Goal: Obtain resource: Obtain resource

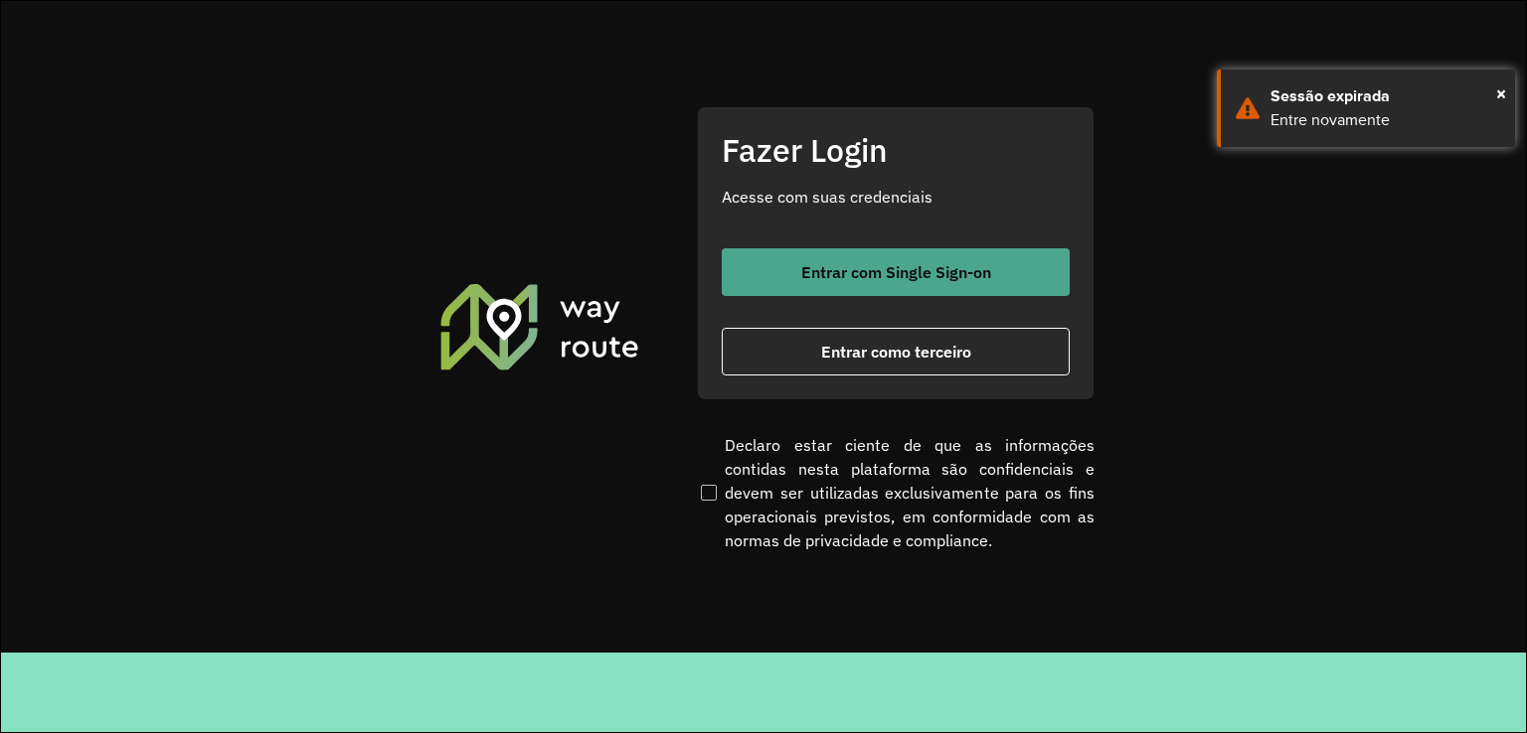
click at [892, 267] on span "Entrar com Single Sign-on" at bounding box center [896, 272] width 190 height 16
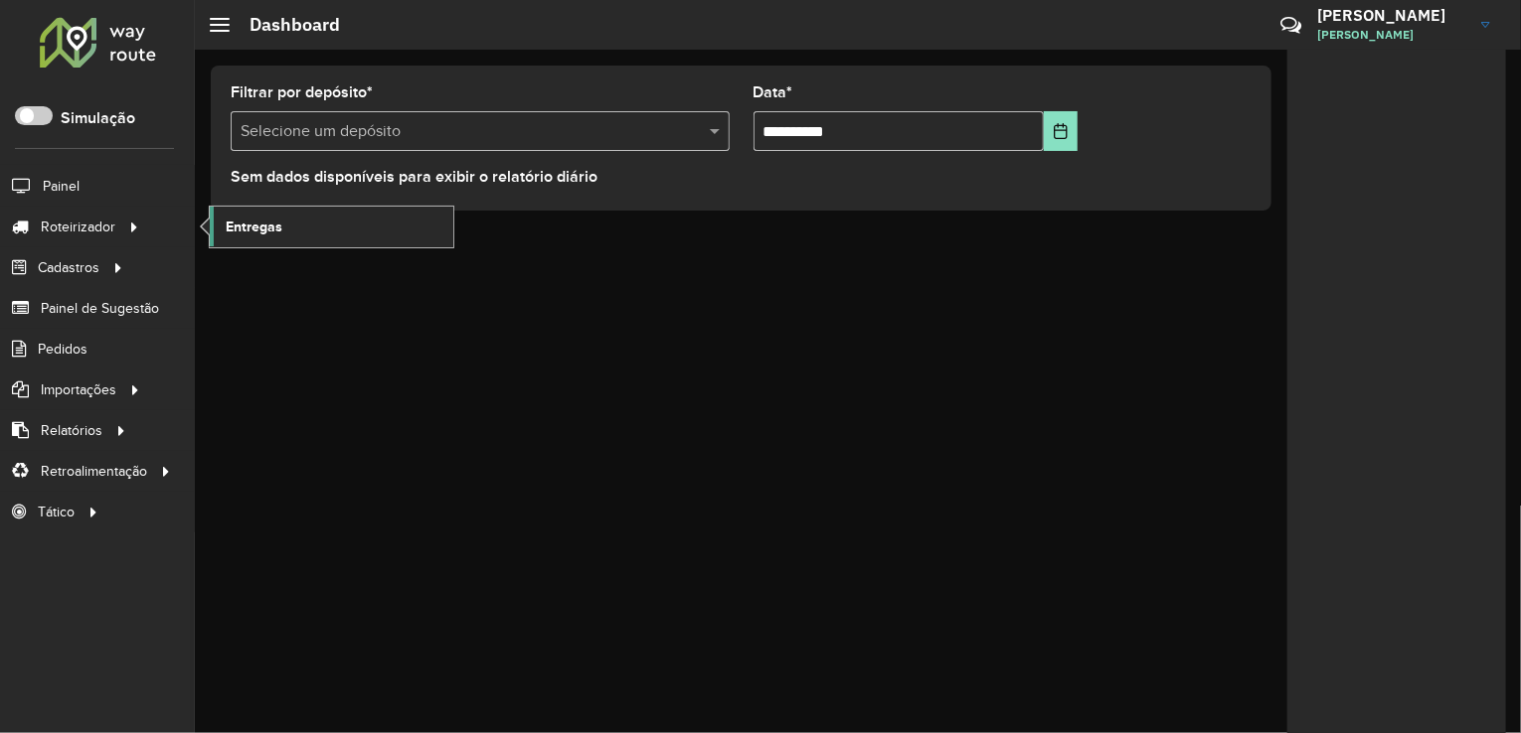
click at [303, 217] on link "Entregas" at bounding box center [331, 227] width 243 height 40
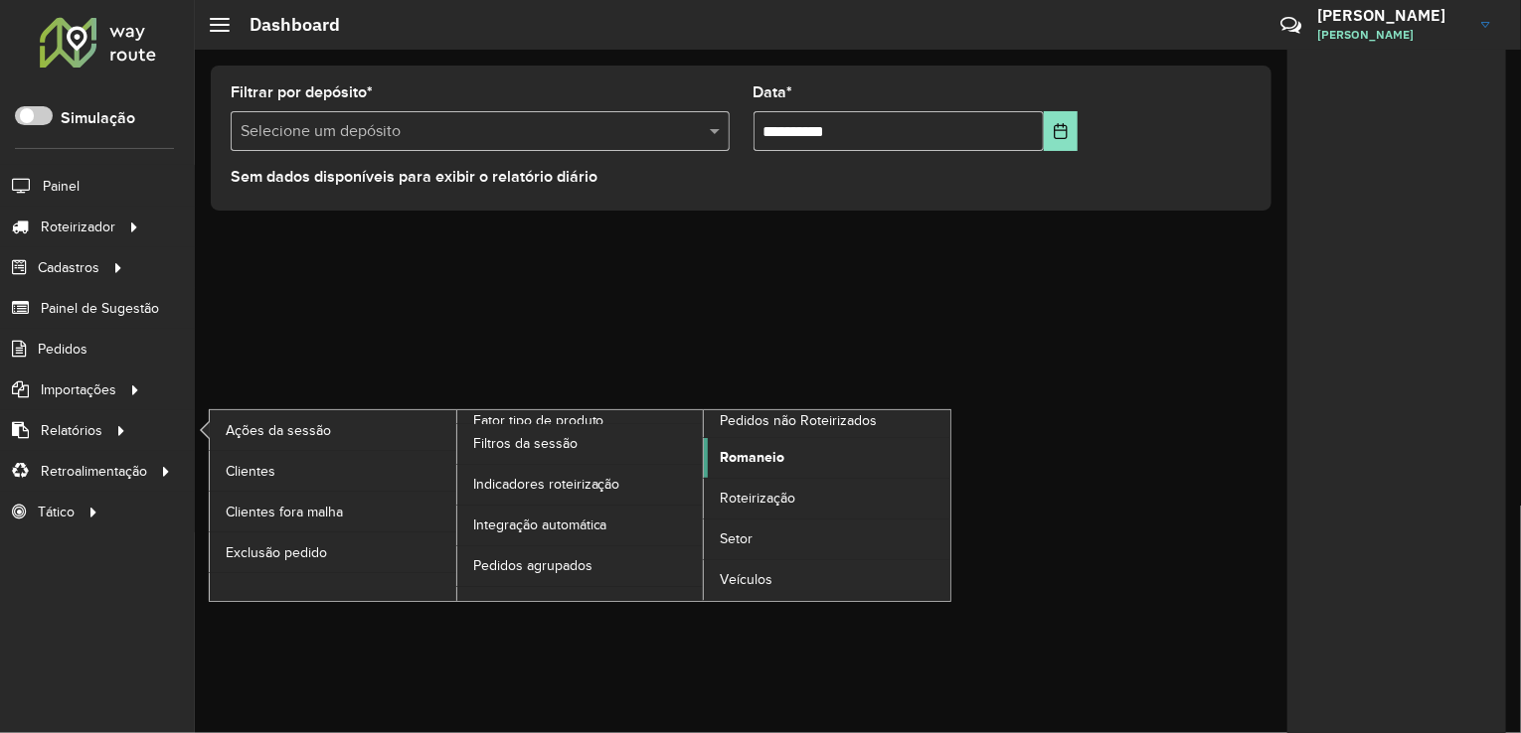
click at [787, 450] on link "Romaneio" at bounding box center [827, 458] width 246 height 40
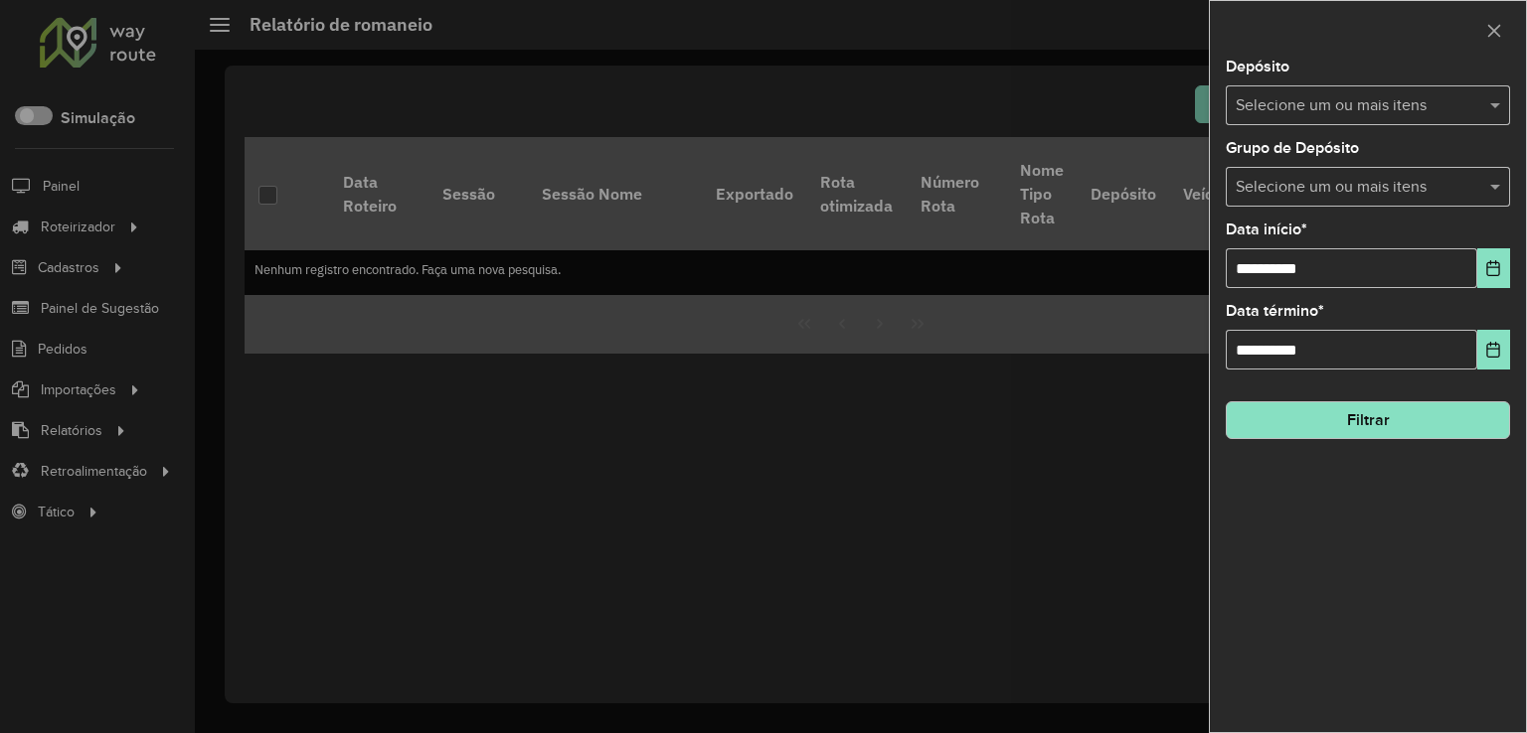
click at [1317, 100] on input "text" at bounding box center [1357, 106] width 254 height 24
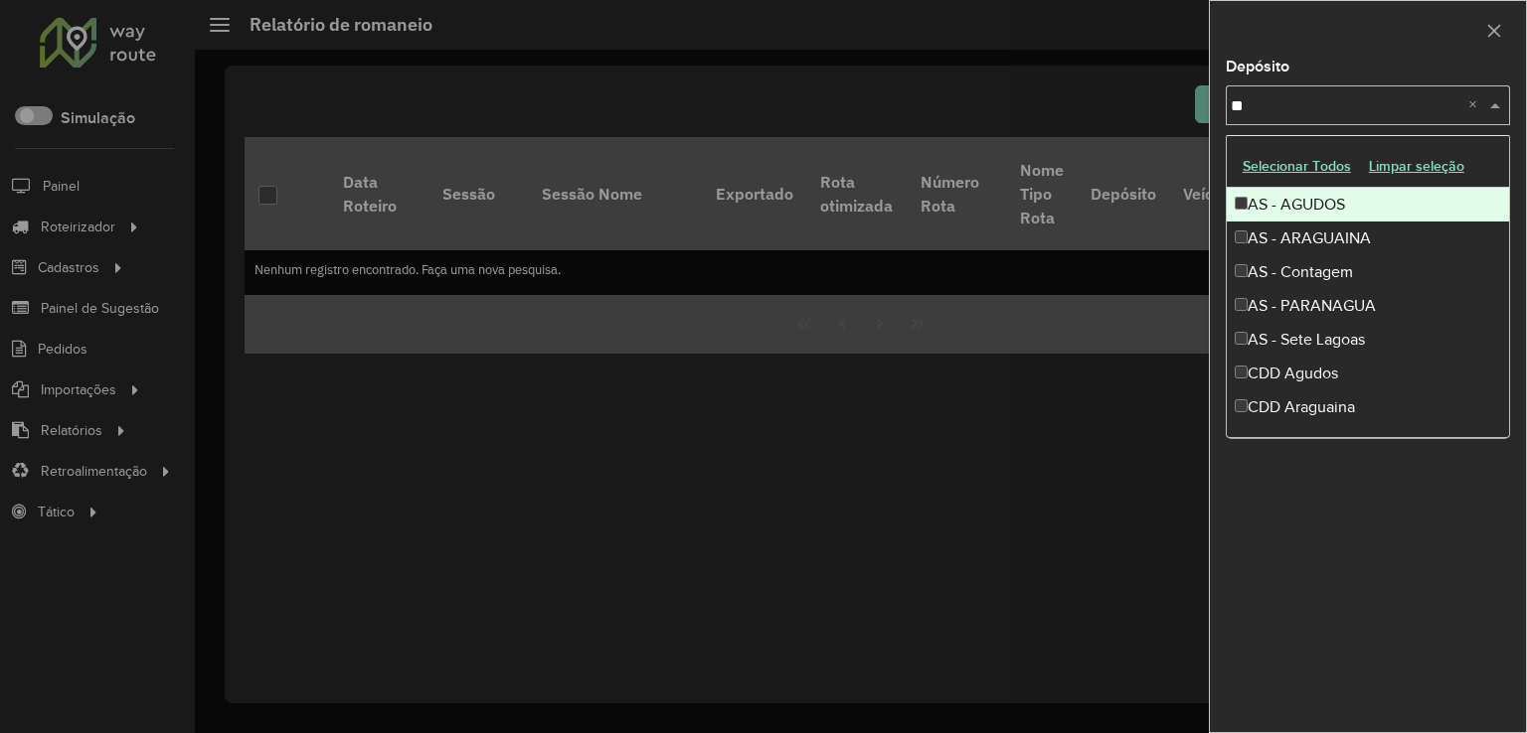
type input "***"
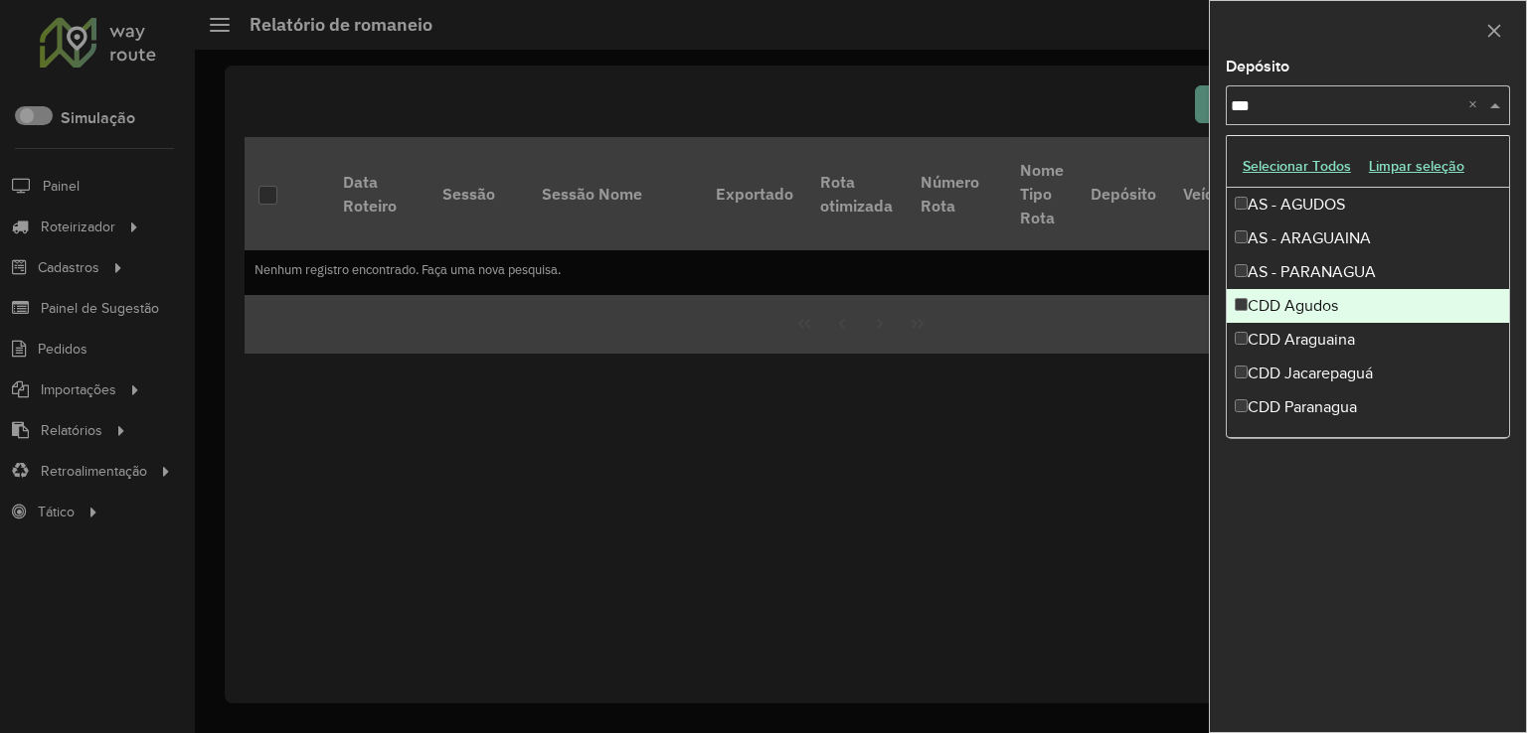
click at [1340, 307] on div "CDD Agudos" at bounding box center [1367, 306] width 282 height 34
click at [1056, 459] on div at bounding box center [763, 366] width 1527 height 733
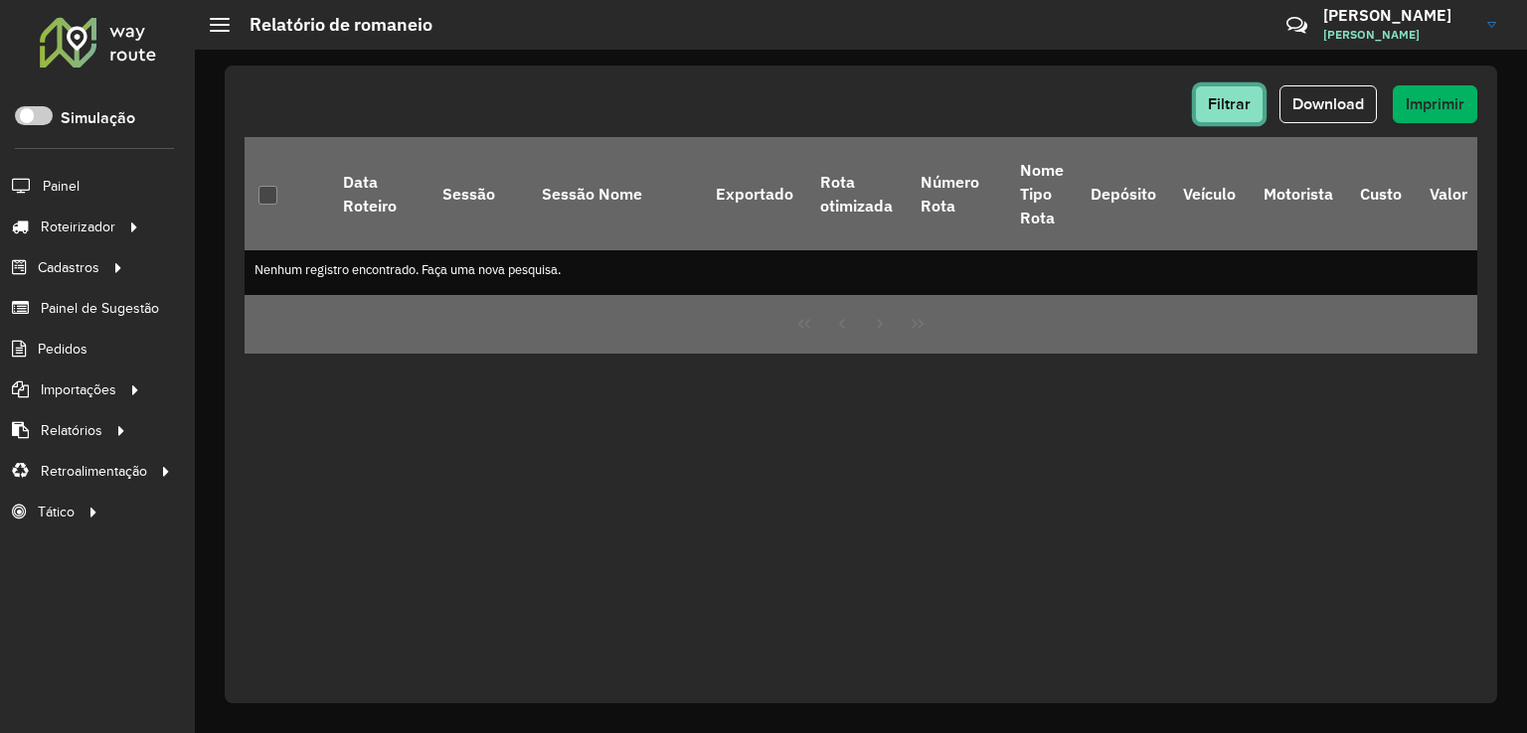
click at [1240, 113] on button "Filtrar" at bounding box center [1229, 104] width 69 height 38
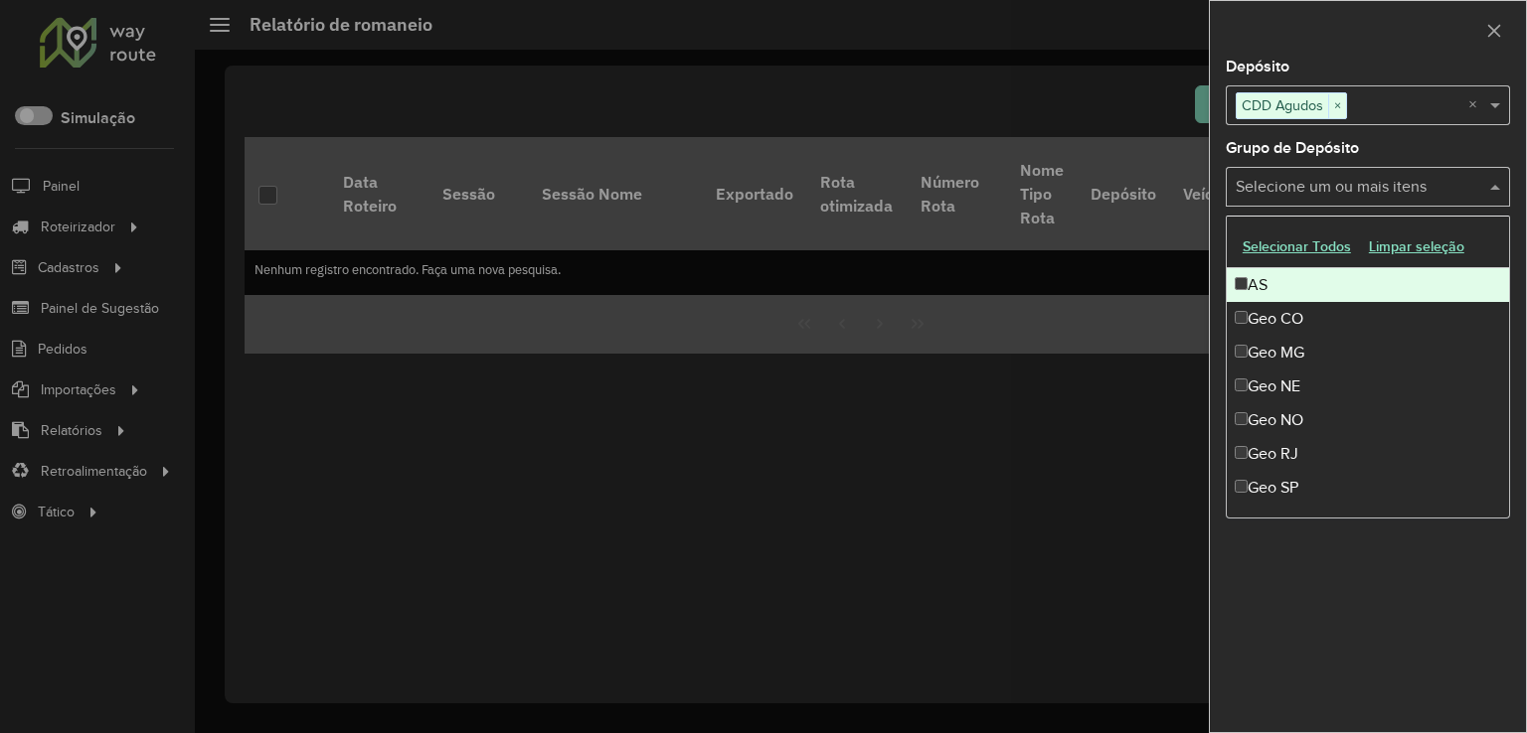
click at [1383, 187] on input "text" at bounding box center [1357, 188] width 254 height 24
click at [1383, 184] on input "text" at bounding box center [1357, 188] width 254 height 24
click at [1377, 144] on div "Grupo de Depósito Selecione um ou mais itens" at bounding box center [1367, 174] width 284 height 66
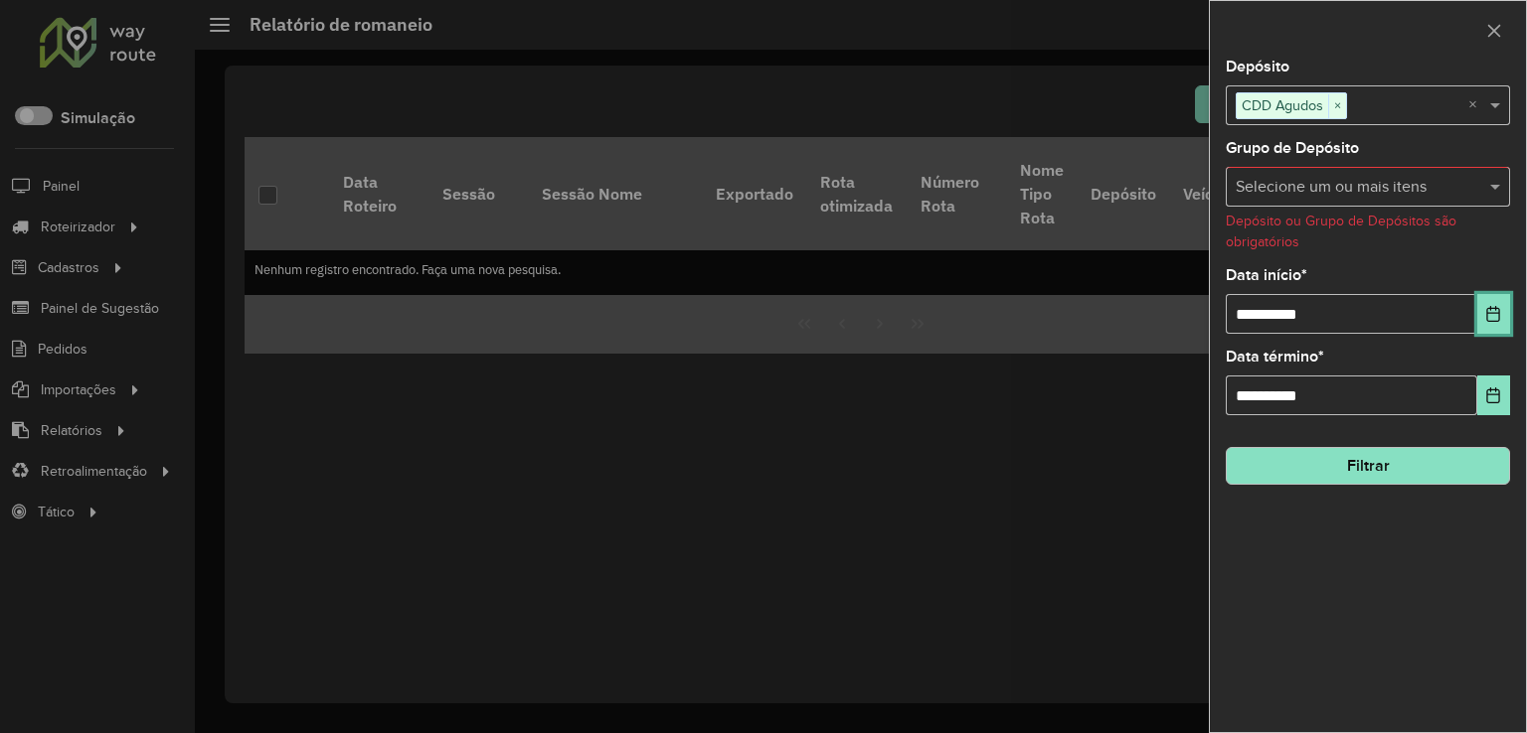
click at [1499, 314] on icon "Choose Date" at bounding box center [1493, 314] width 13 height 16
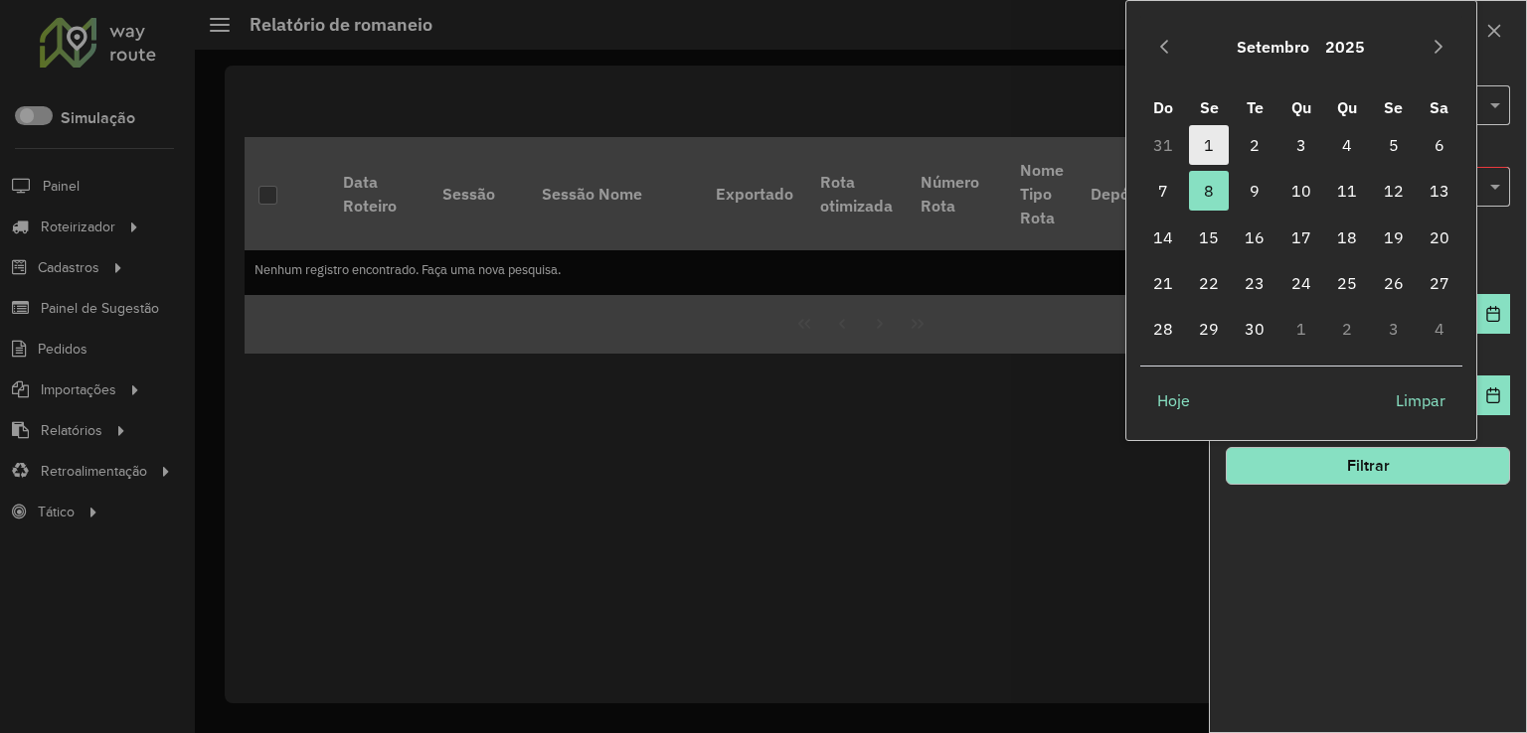
click at [1205, 148] on span "1" at bounding box center [1209, 145] width 40 height 40
type input "**********"
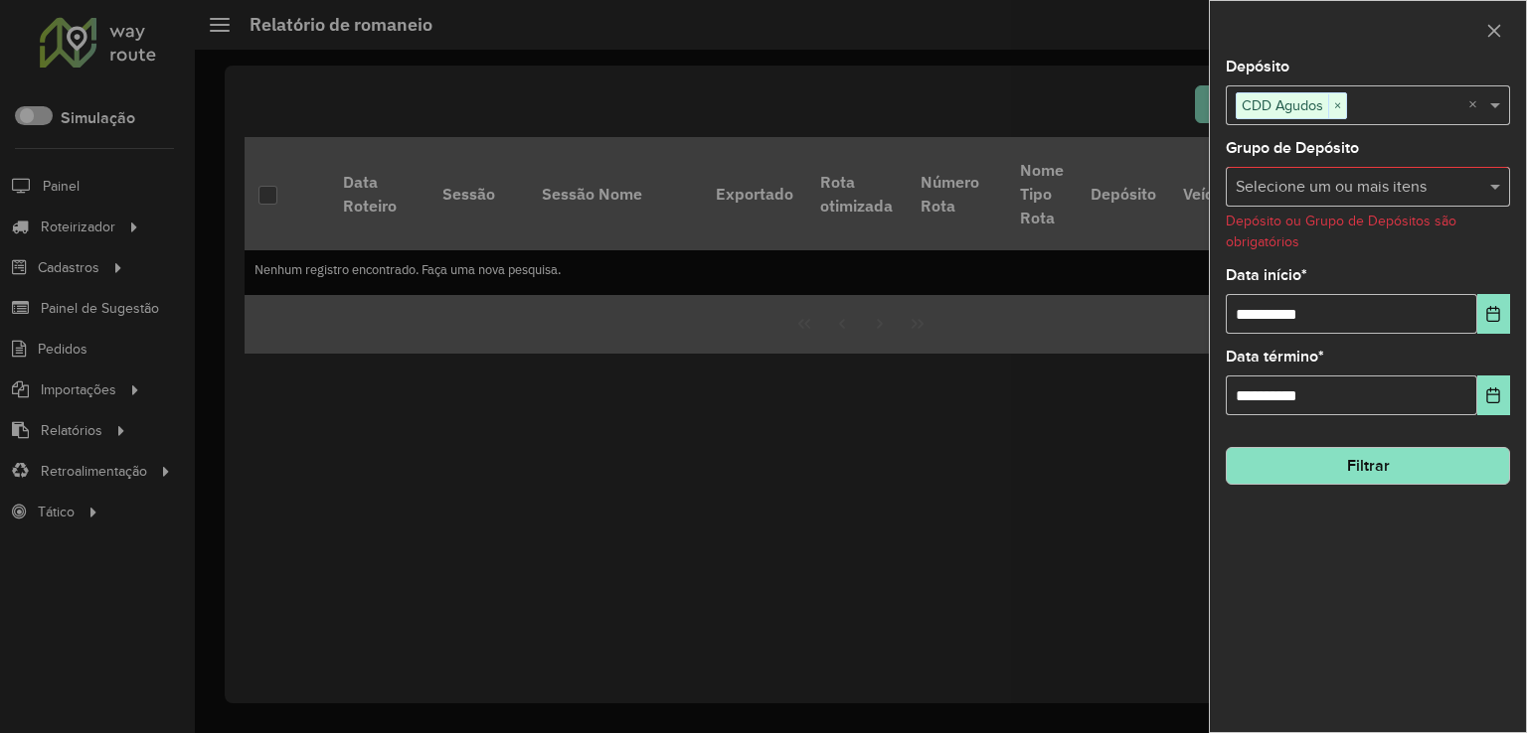
click at [1360, 456] on button "Filtrar" at bounding box center [1367, 466] width 284 height 38
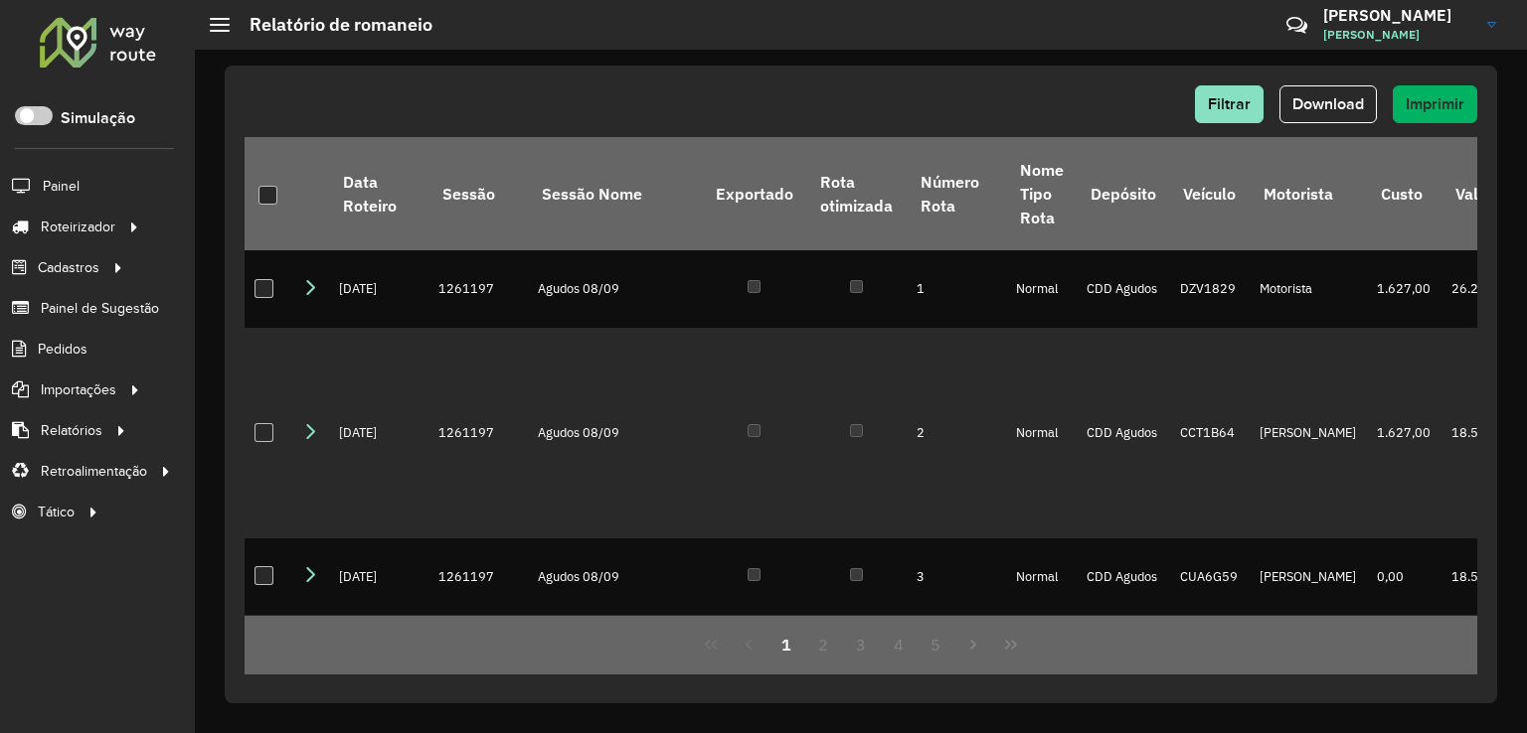
click at [1328, 109] on span "Download" at bounding box center [1328, 103] width 72 height 17
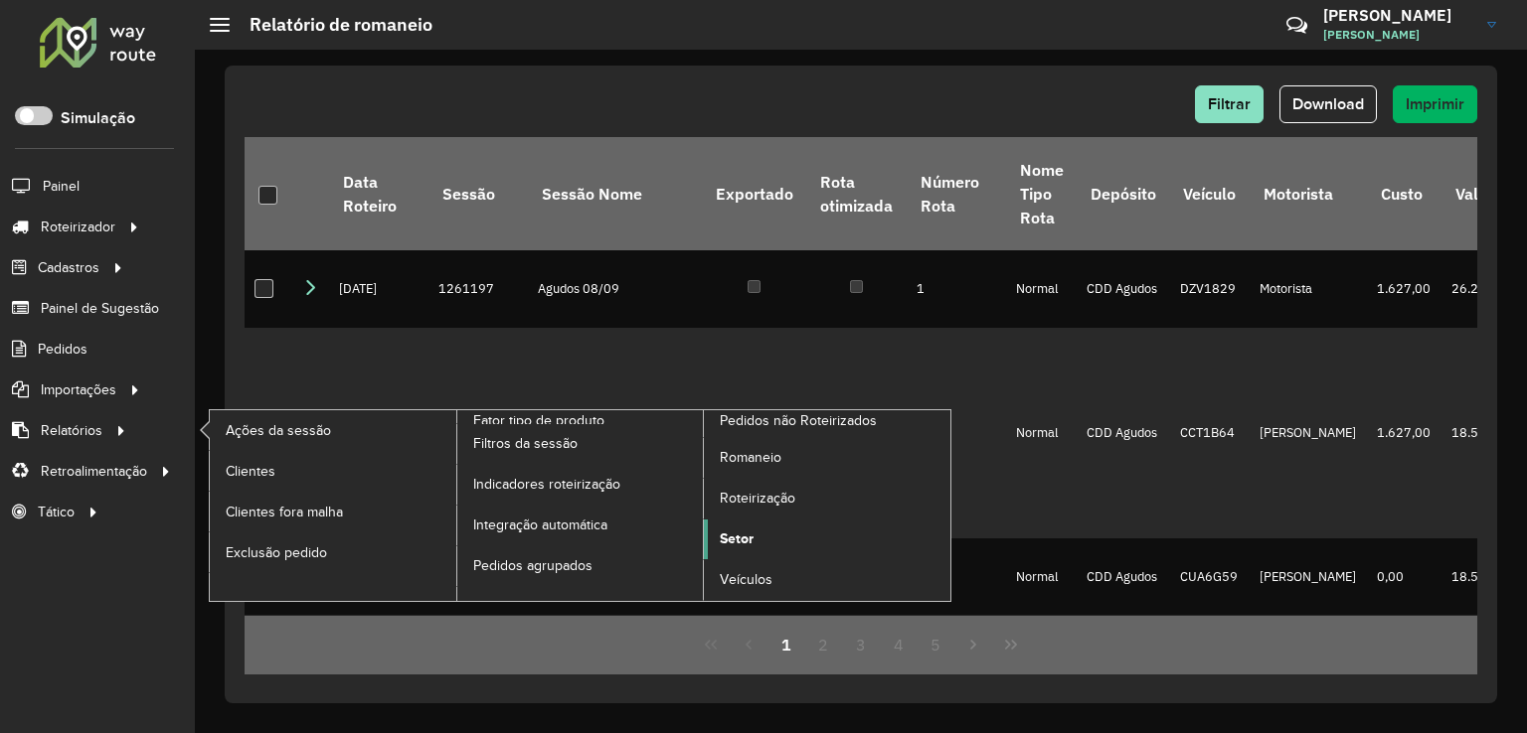
click at [754, 534] on link "Setor" at bounding box center [827, 540] width 246 height 40
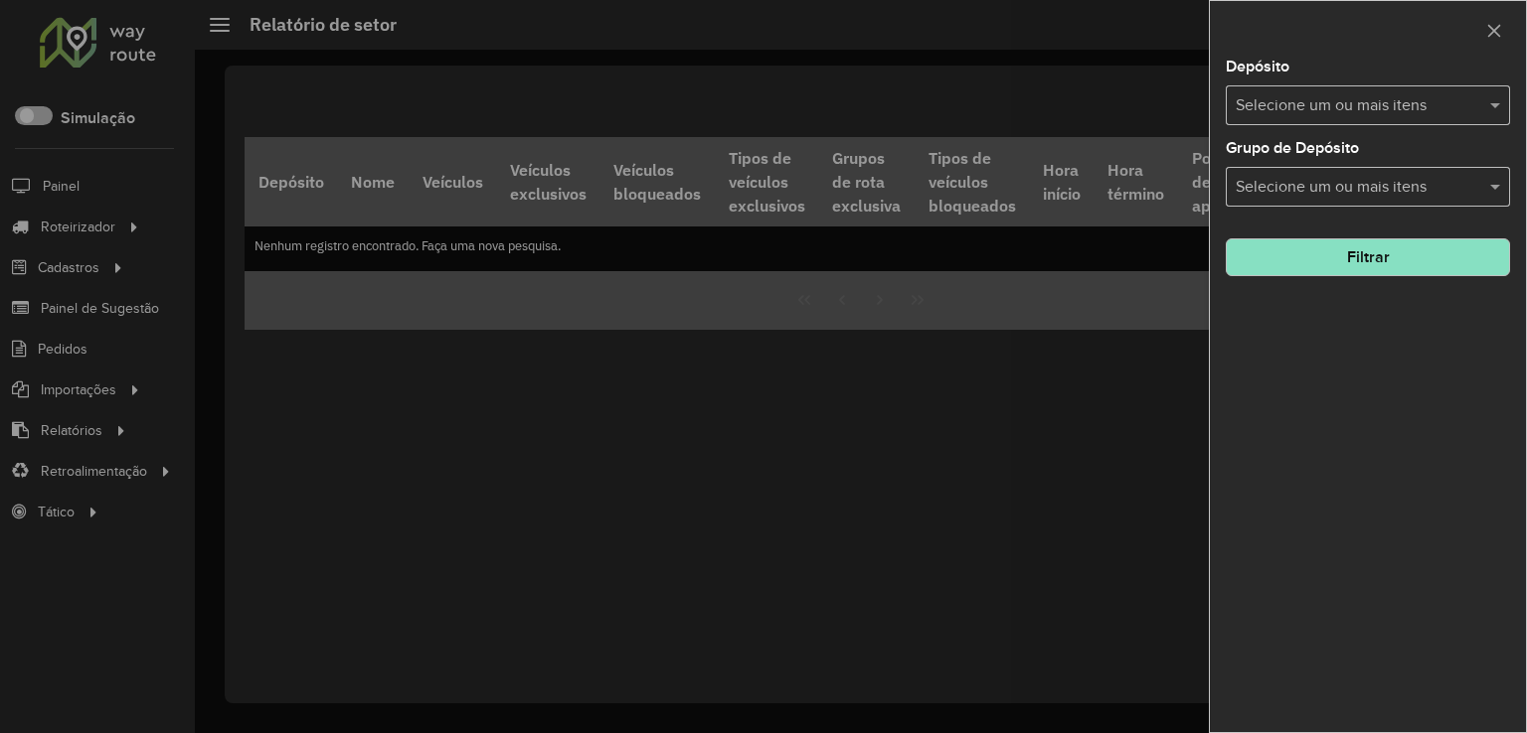
click at [1304, 102] on input "text" at bounding box center [1357, 106] width 254 height 24
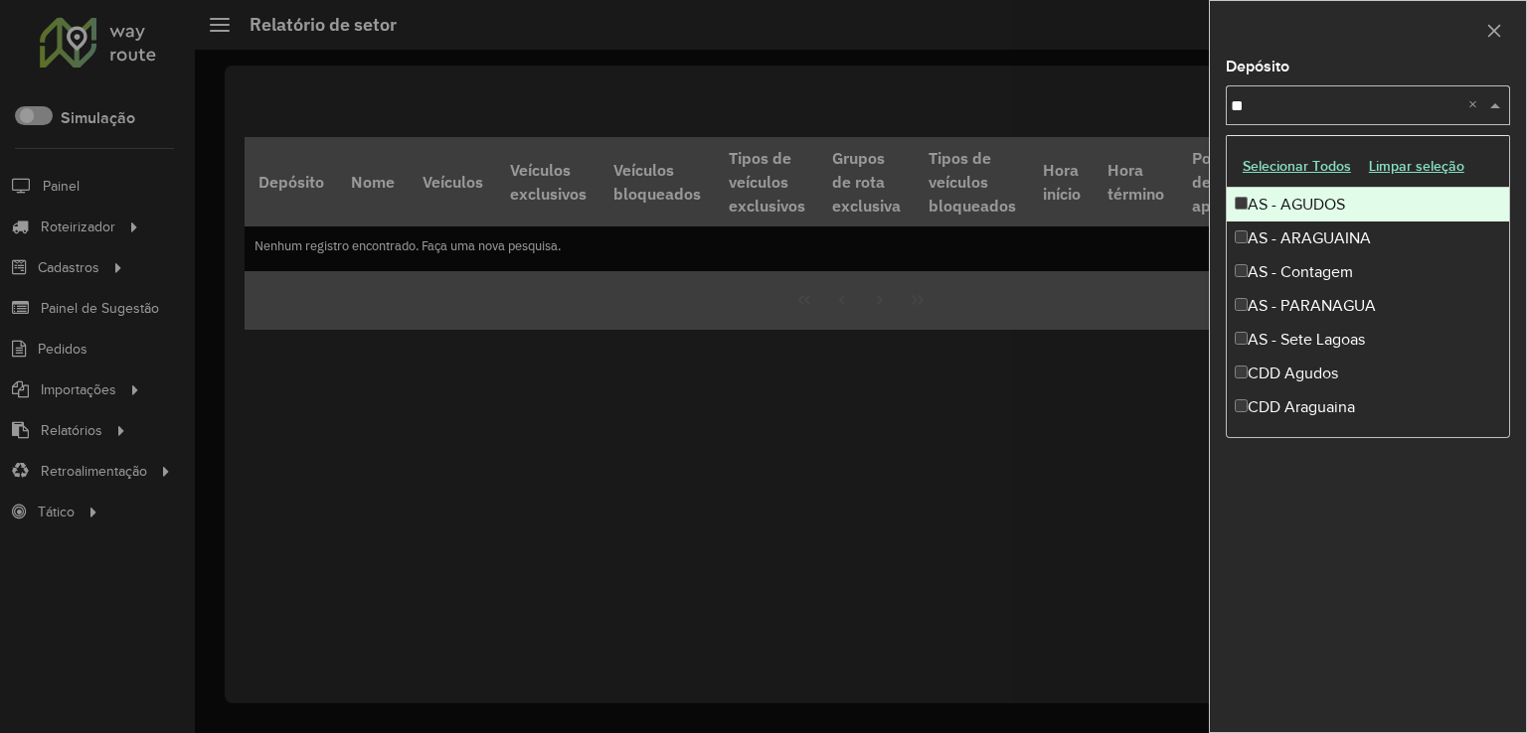
type input "***"
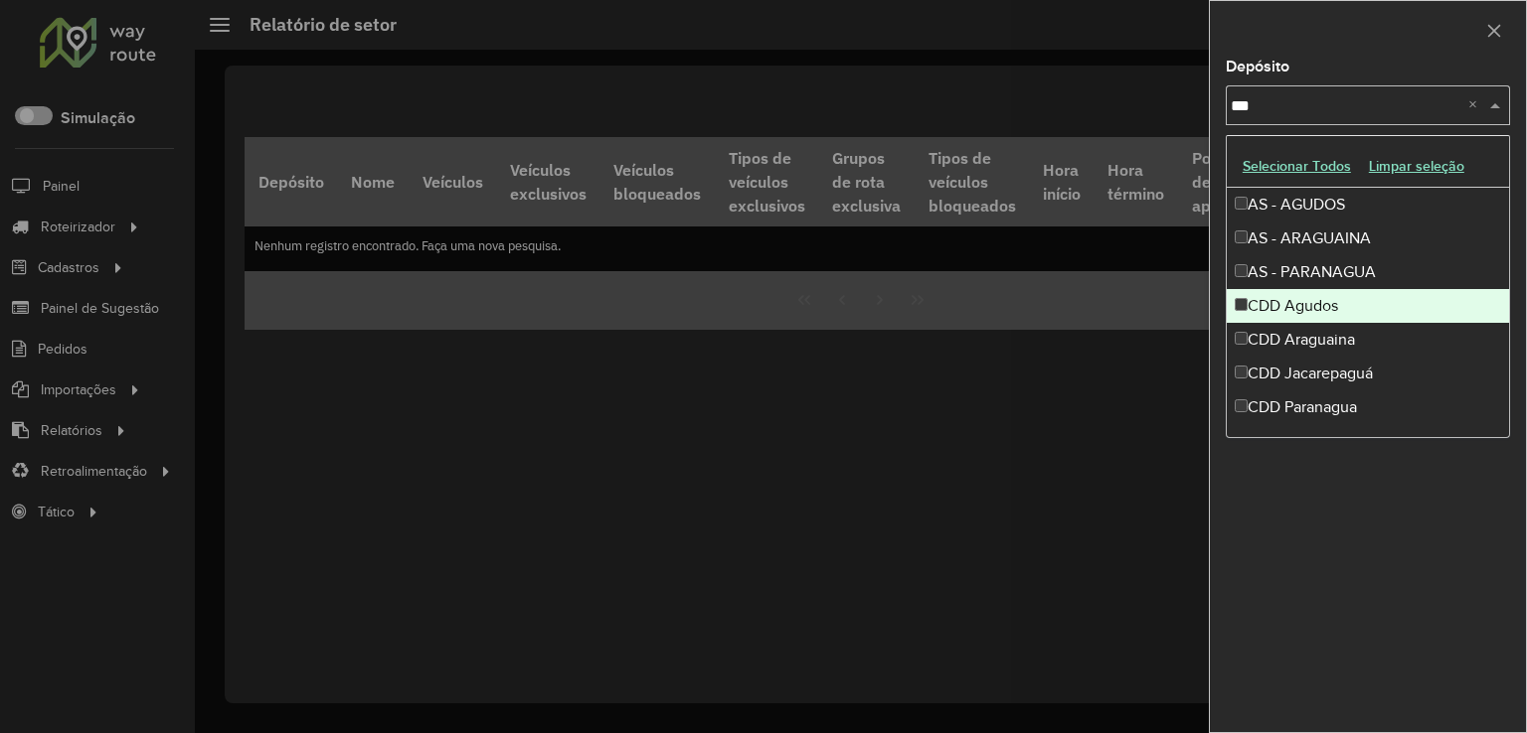
click at [1332, 308] on div "CDD Agudos" at bounding box center [1367, 306] width 282 height 34
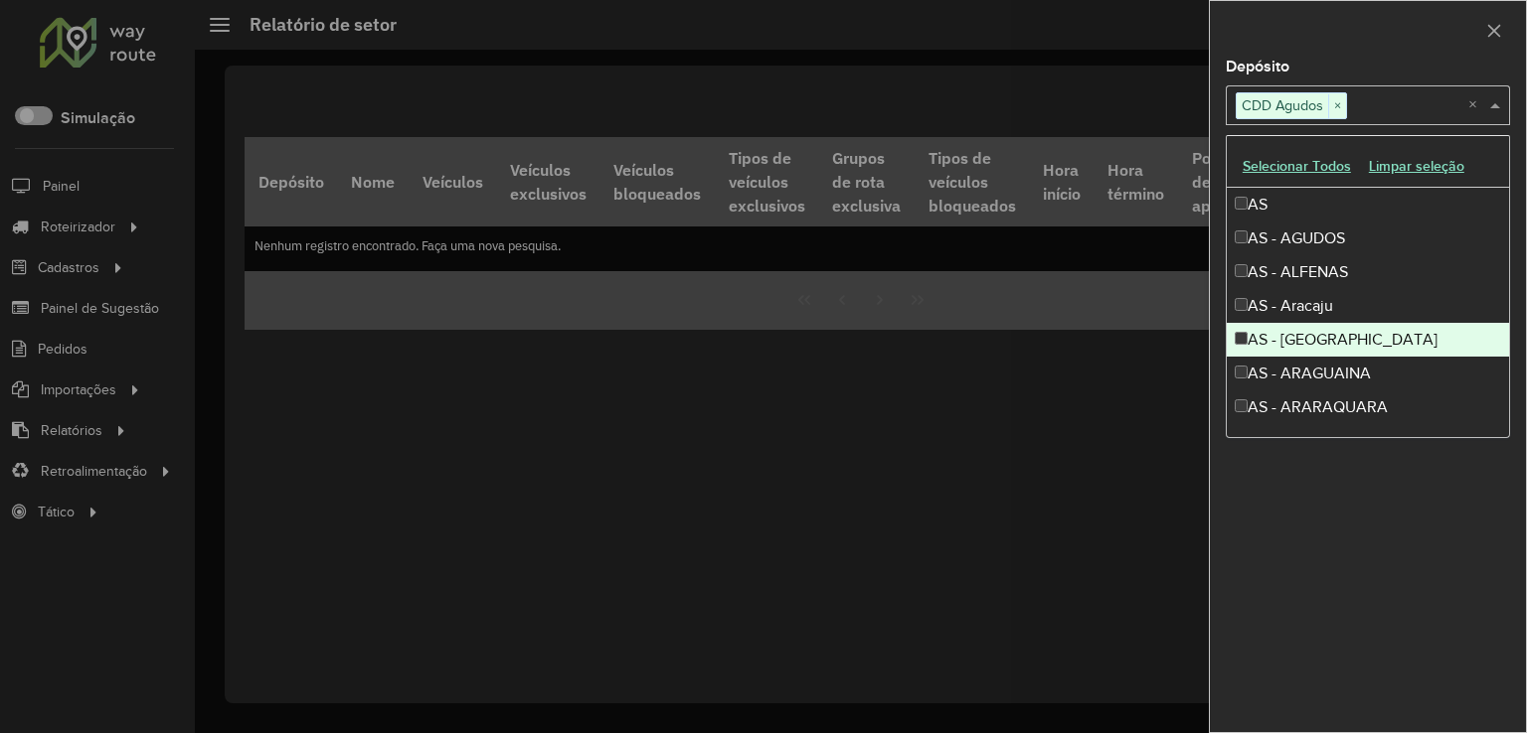
click at [1423, 569] on div "Depósito Selecione um ou mais itens CDD Agudos × × Grupo de Depósito Selecione …" at bounding box center [1368, 396] width 316 height 673
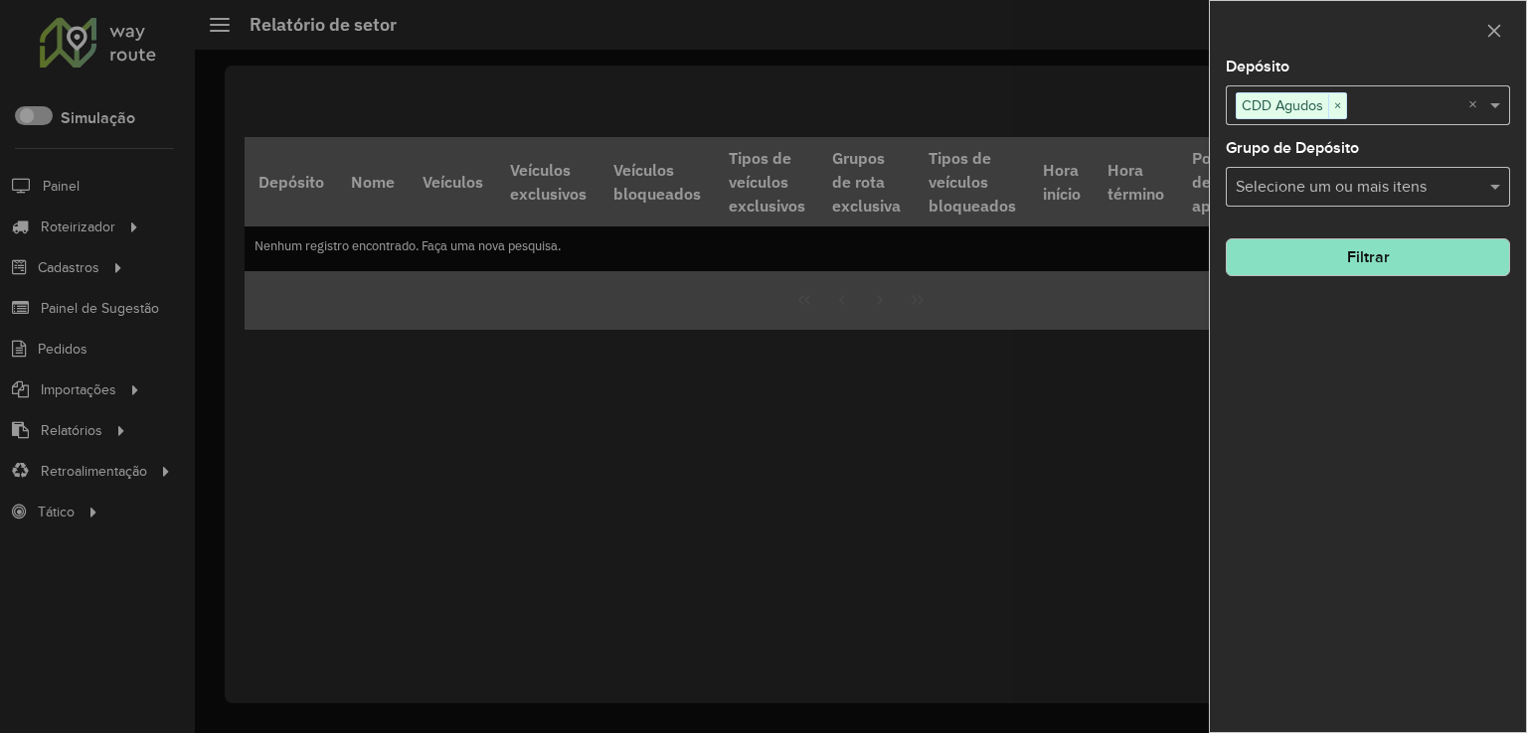
click at [1357, 255] on button "Filtrar" at bounding box center [1367, 258] width 284 height 38
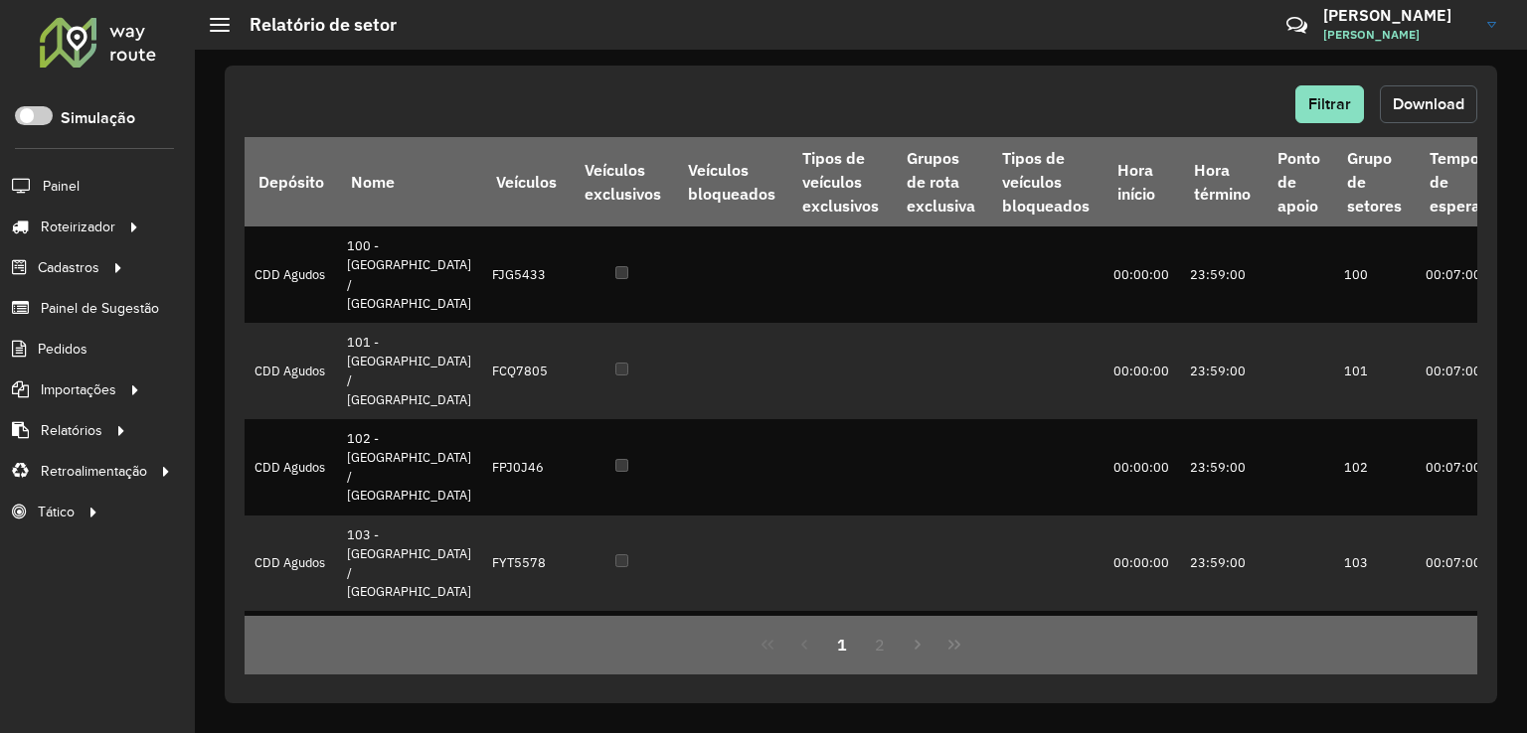
click at [1436, 109] on span "Download" at bounding box center [1428, 103] width 72 height 17
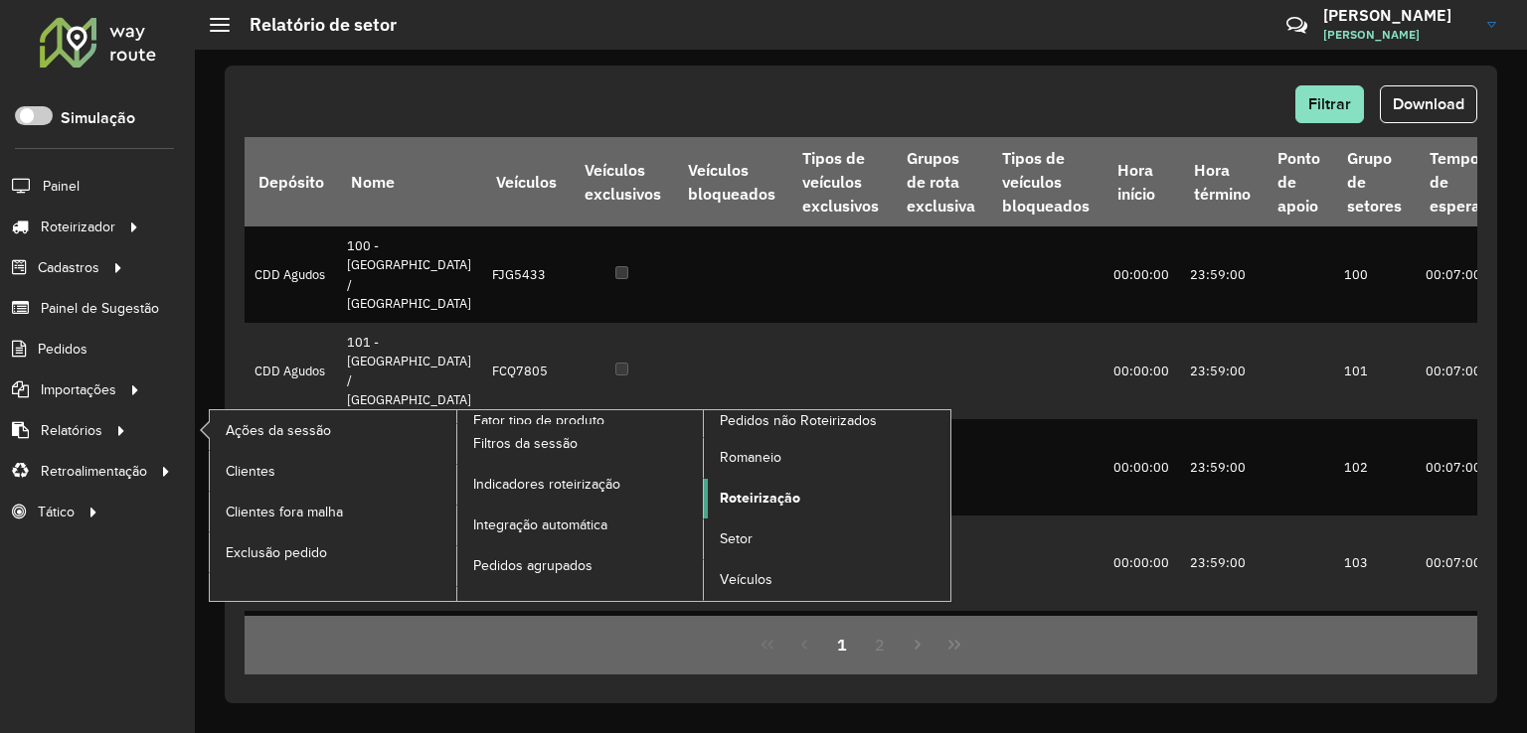
click at [781, 494] on span "Roteirização" at bounding box center [760, 498] width 81 height 21
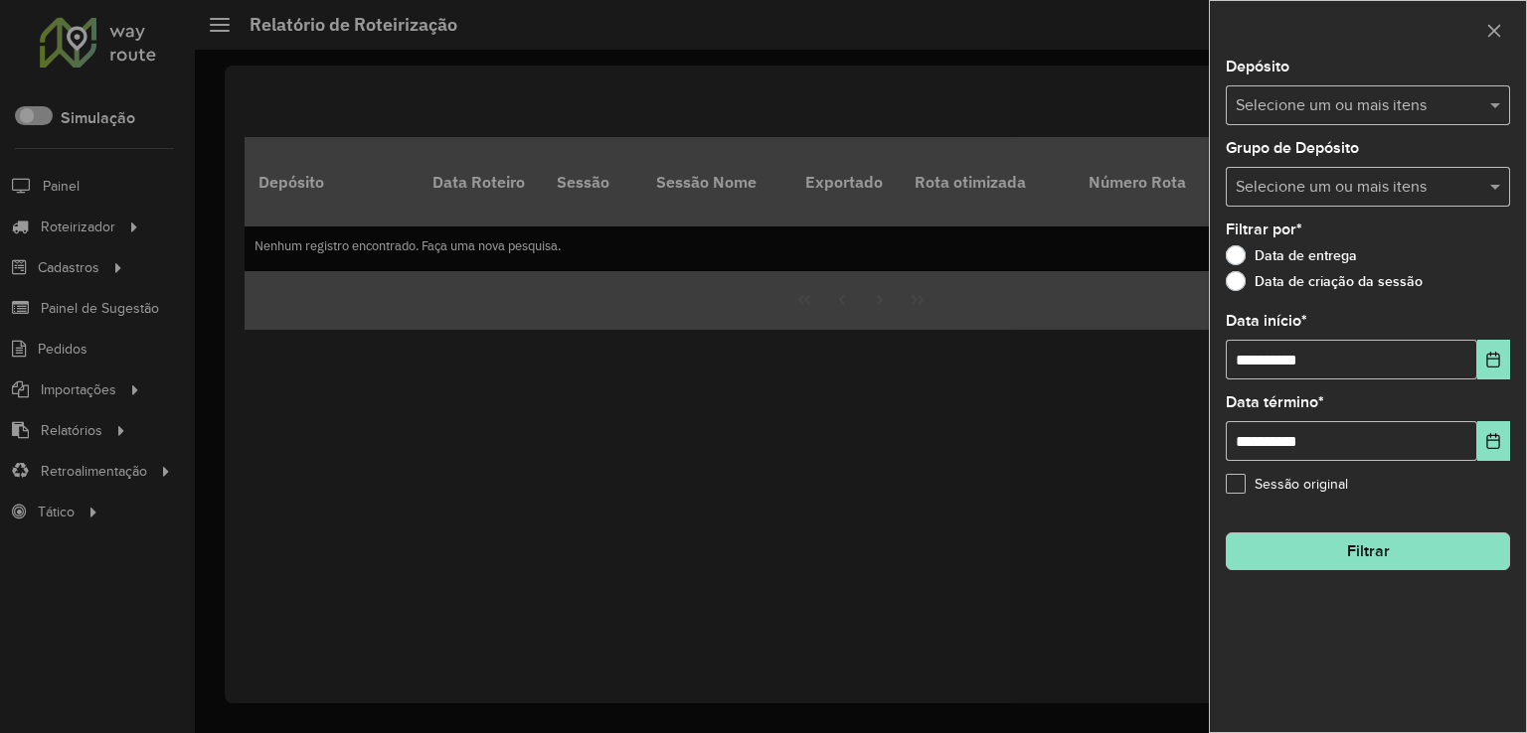
click at [1345, 104] on input "text" at bounding box center [1357, 106] width 254 height 24
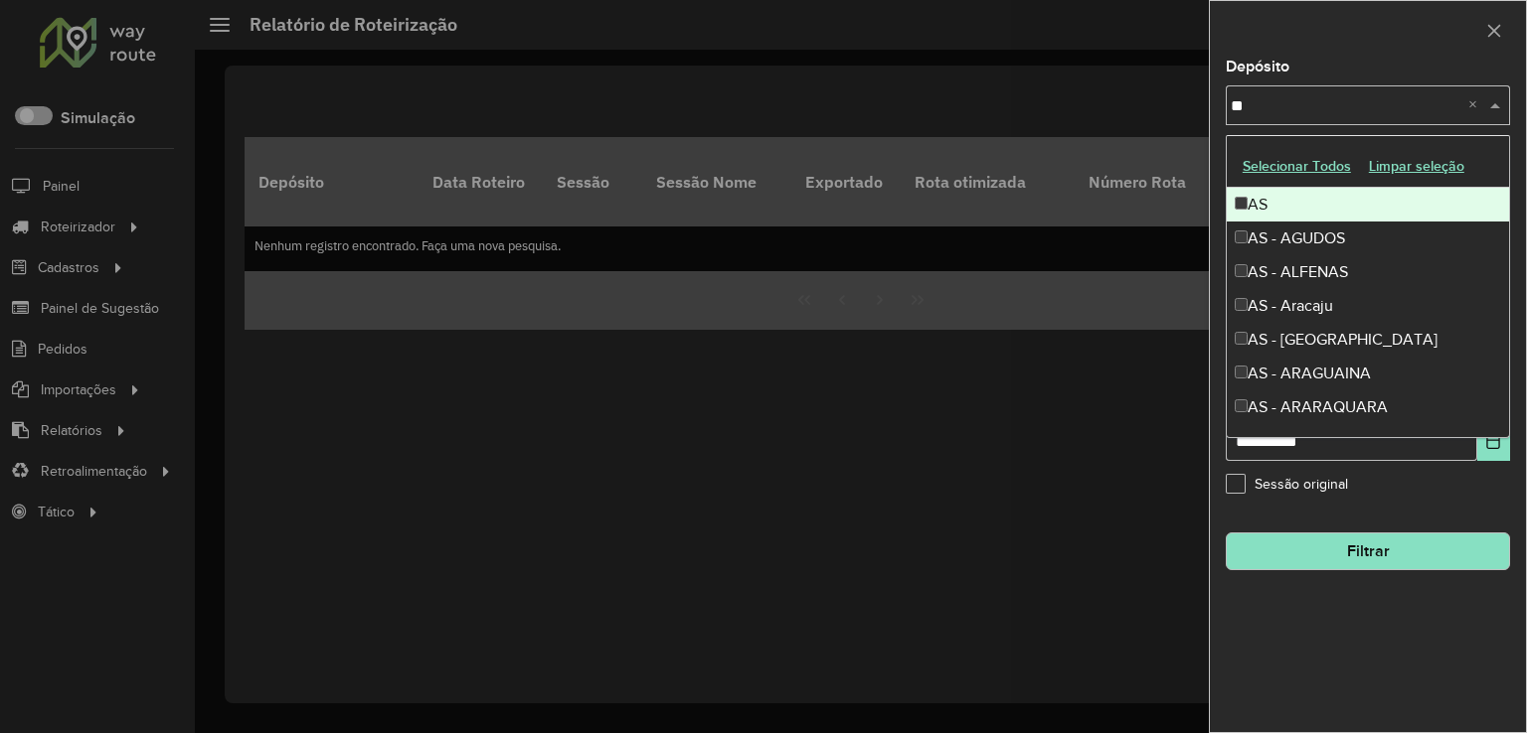
type input "***"
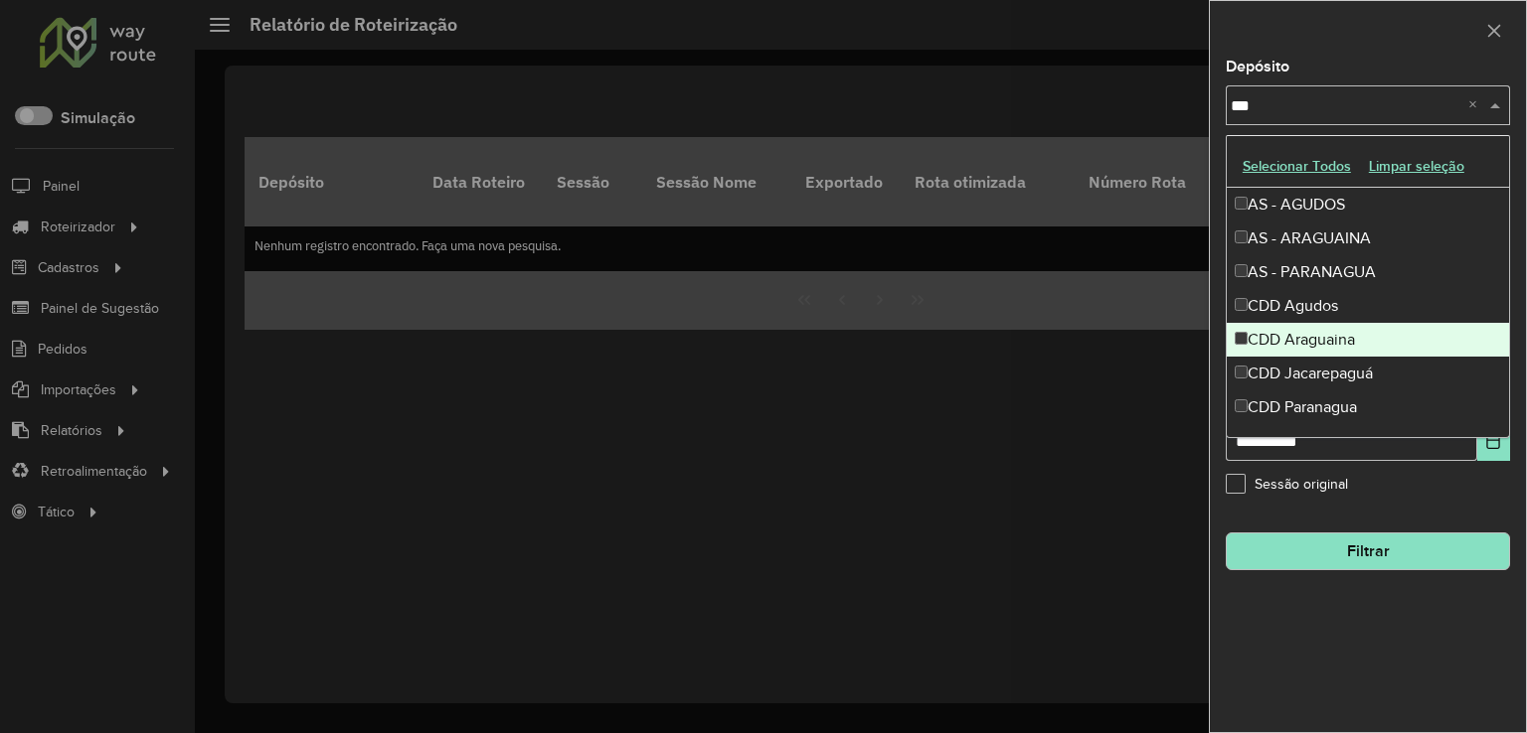
click at [1284, 319] on div "CDD Agudos" at bounding box center [1367, 306] width 282 height 34
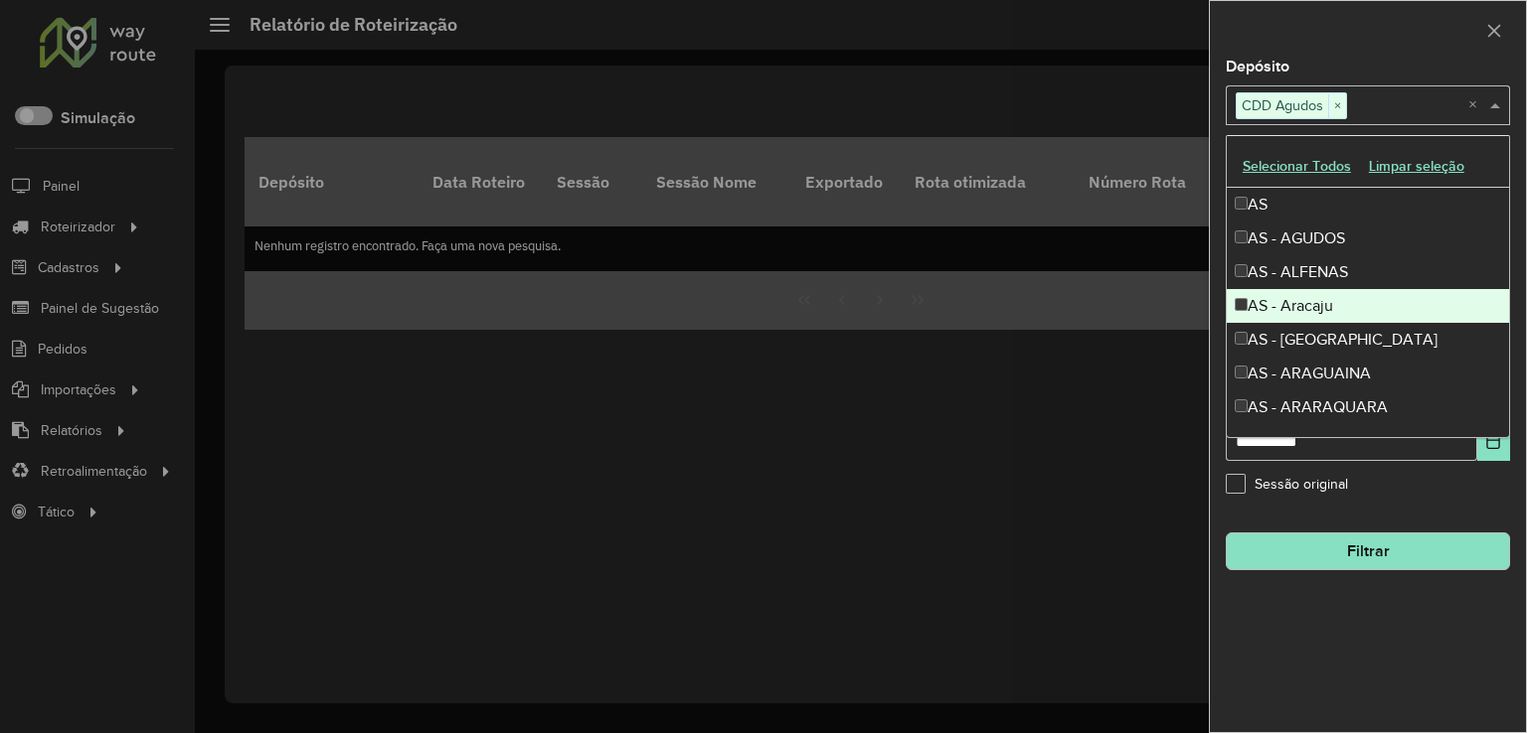
click at [872, 458] on div at bounding box center [763, 366] width 1527 height 733
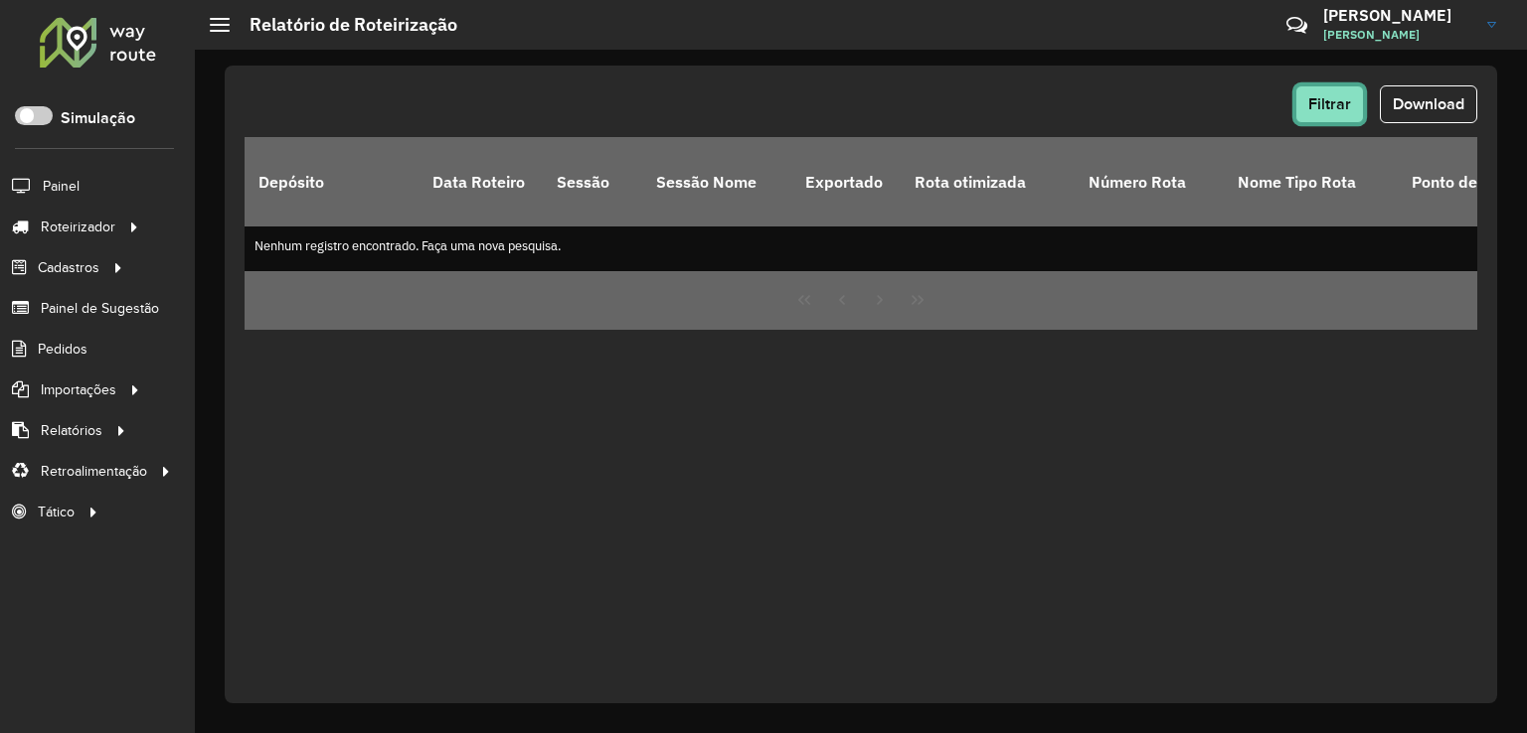
click at [1335, 100] on span "Filtrar" at bounding box center [1329, 103] width 43 height 17
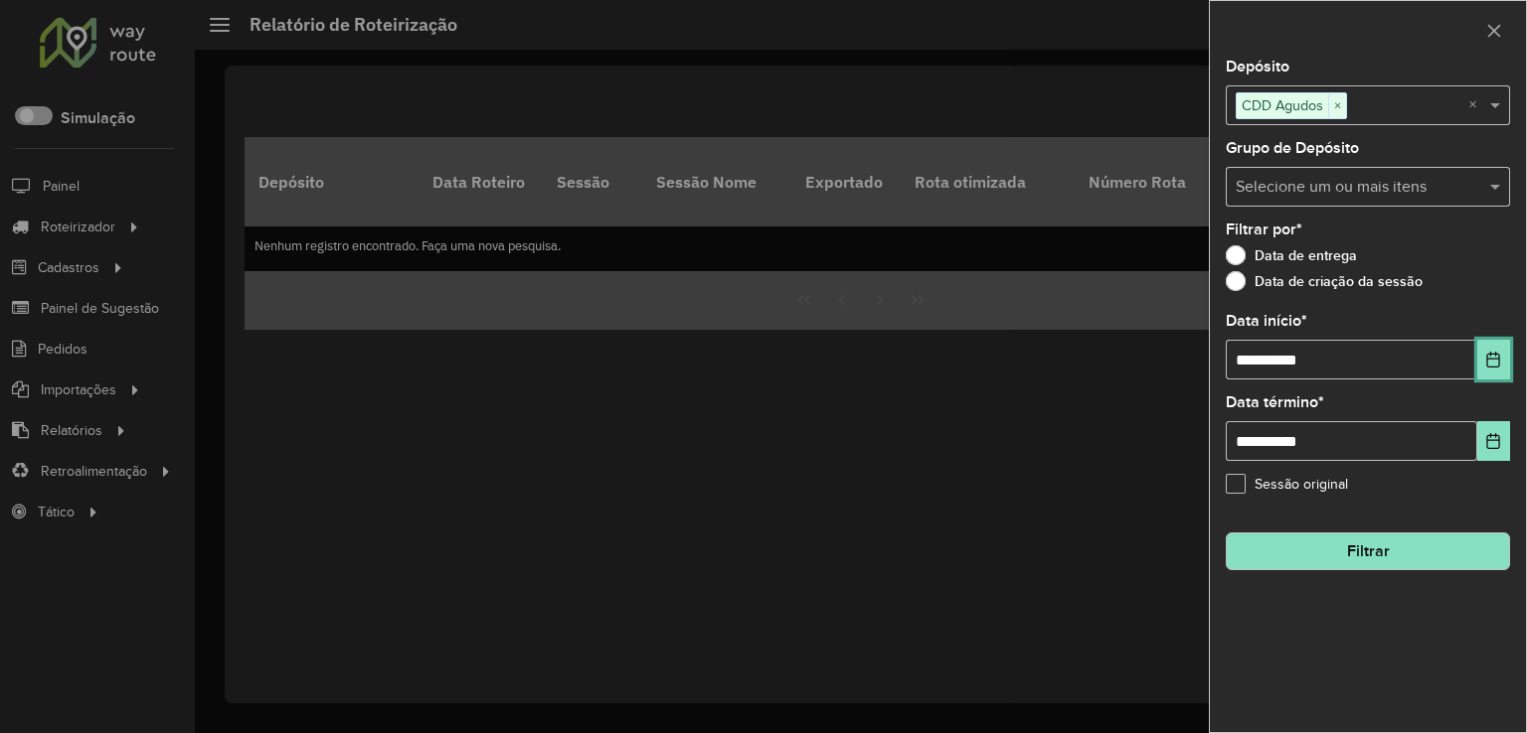
click at [1493, 360] on icon "Choose Date" at bounding box center [1493, 360] width 16 height 16
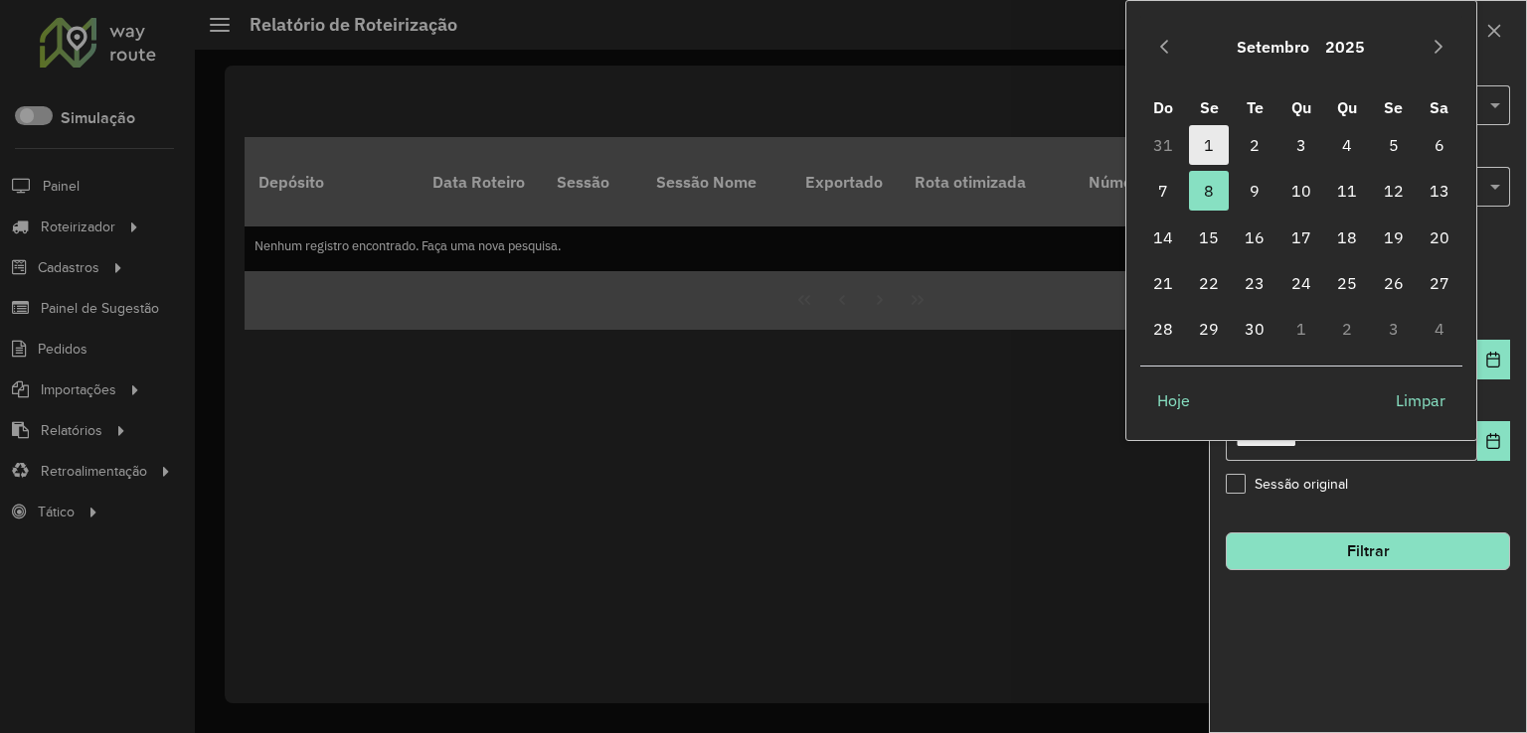
click at [1204, 144] on span "1" at bounding box center [1209, 145] width 40 height 40
type input "**********"
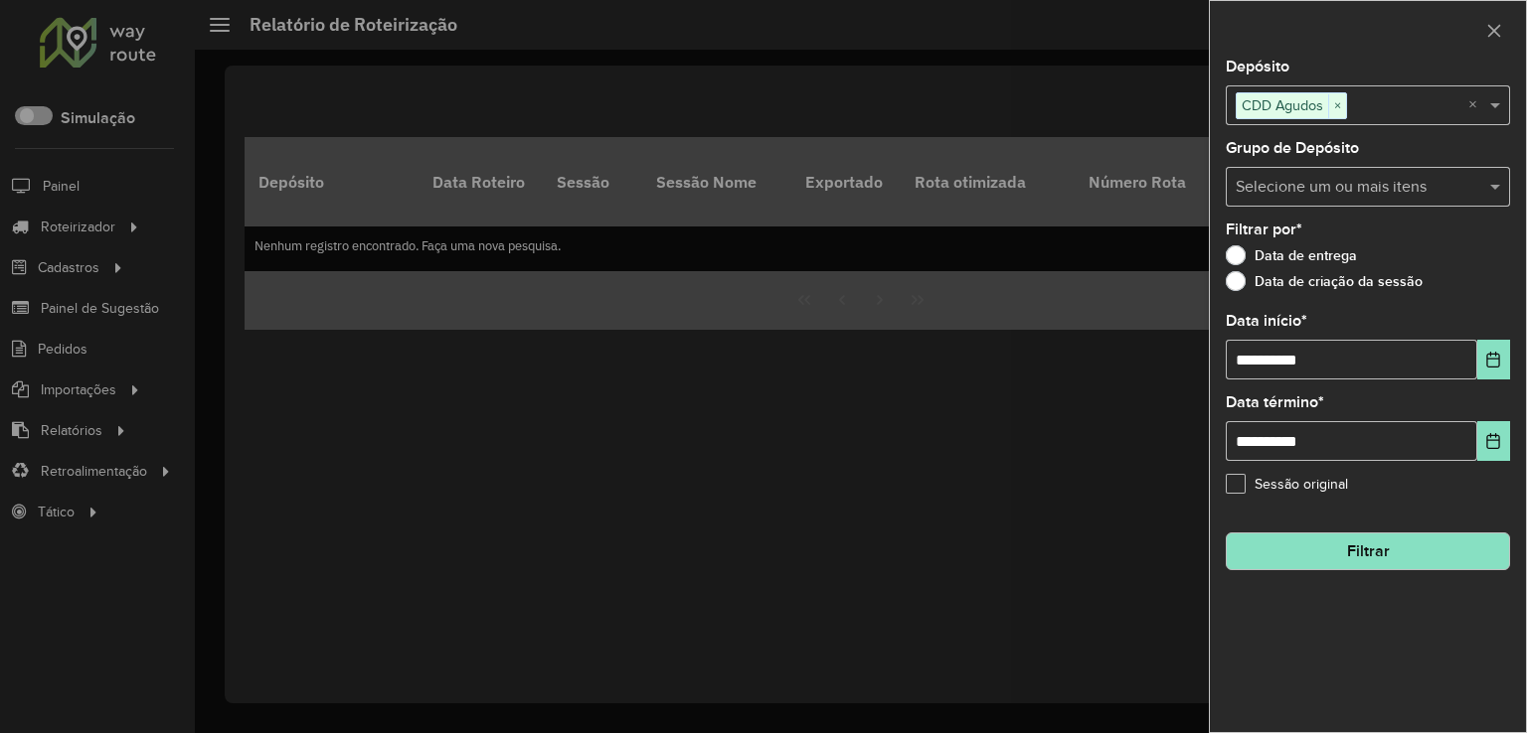
click at [1373, 550] on button "Filtrar" at bounding box center [1367, 552] width 284 height 38
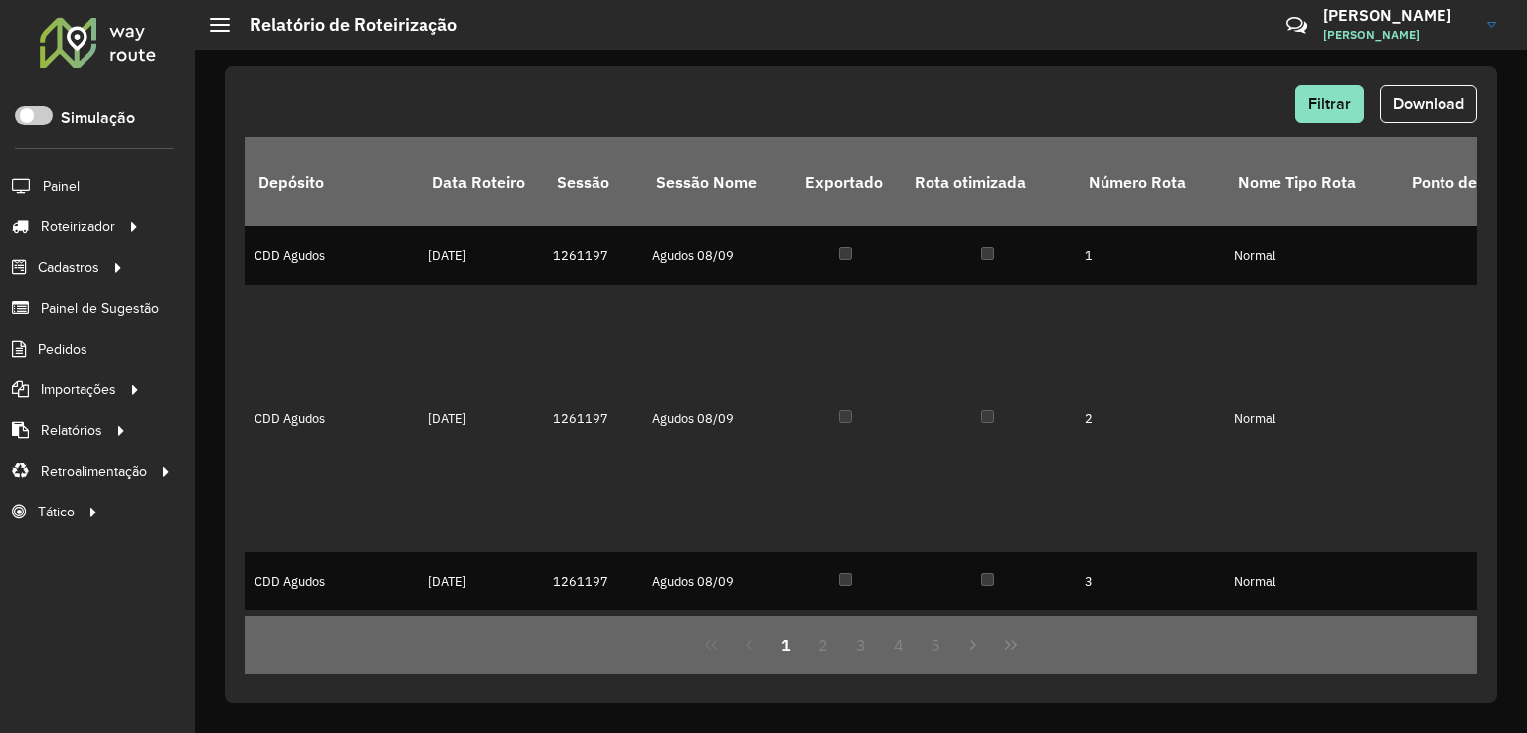
click at [1431, 88] on button "Download" at bounding box center [1427, 104] width 97 height 38
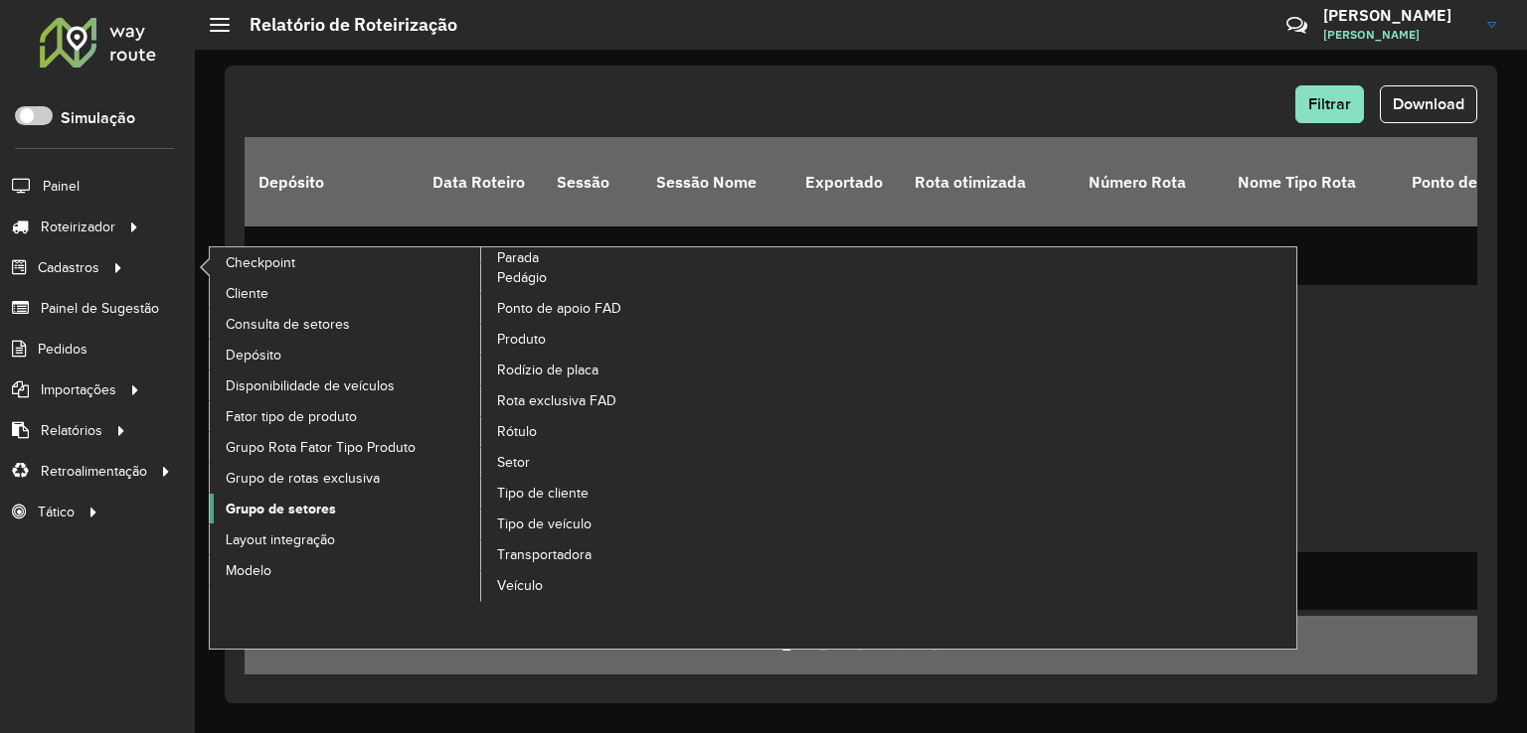
click at [322, 505] on span "Grupo de setores" at bounding box center [281, 509] width 110 height 21
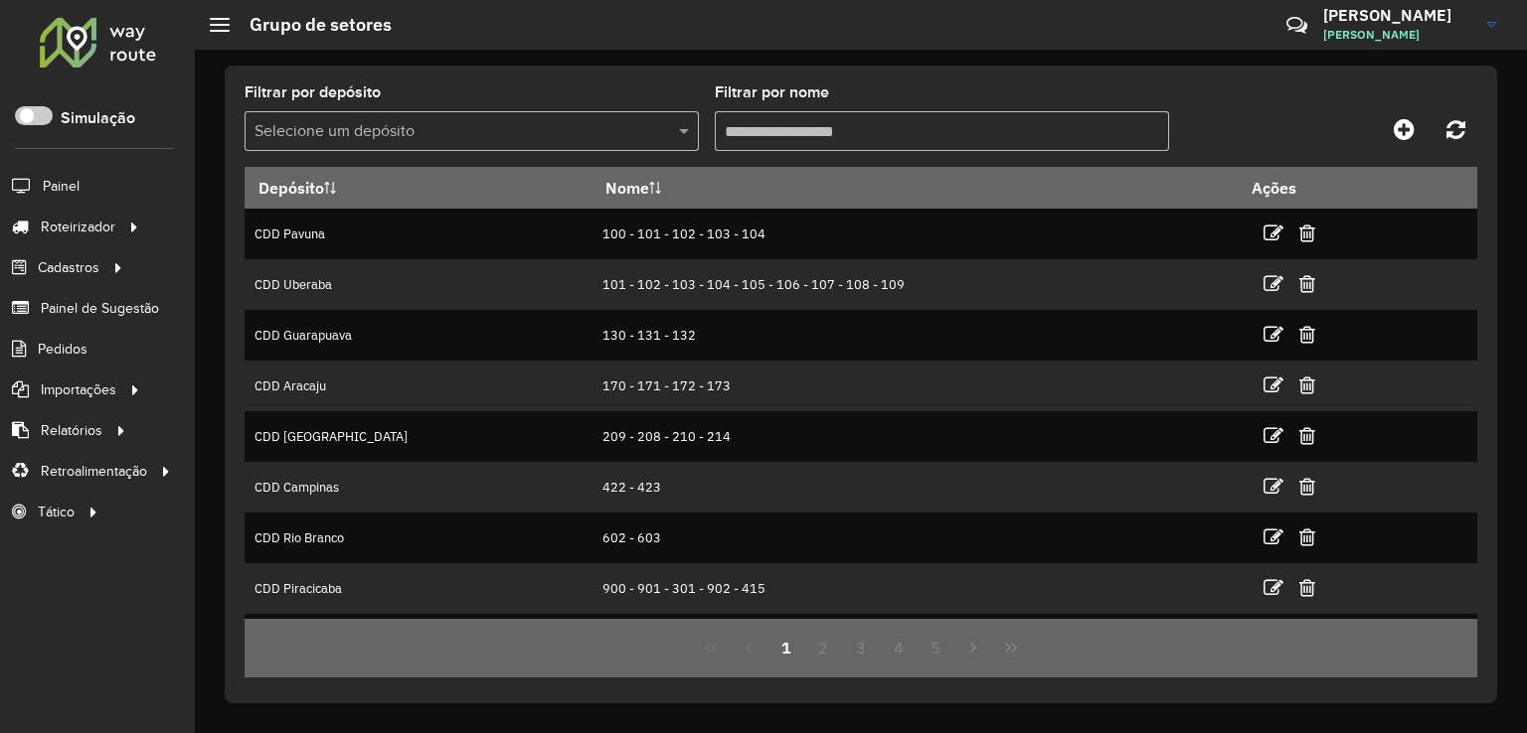
click at [440, 139] on input "text" at bounding box center [451, 132] width 395 height 24
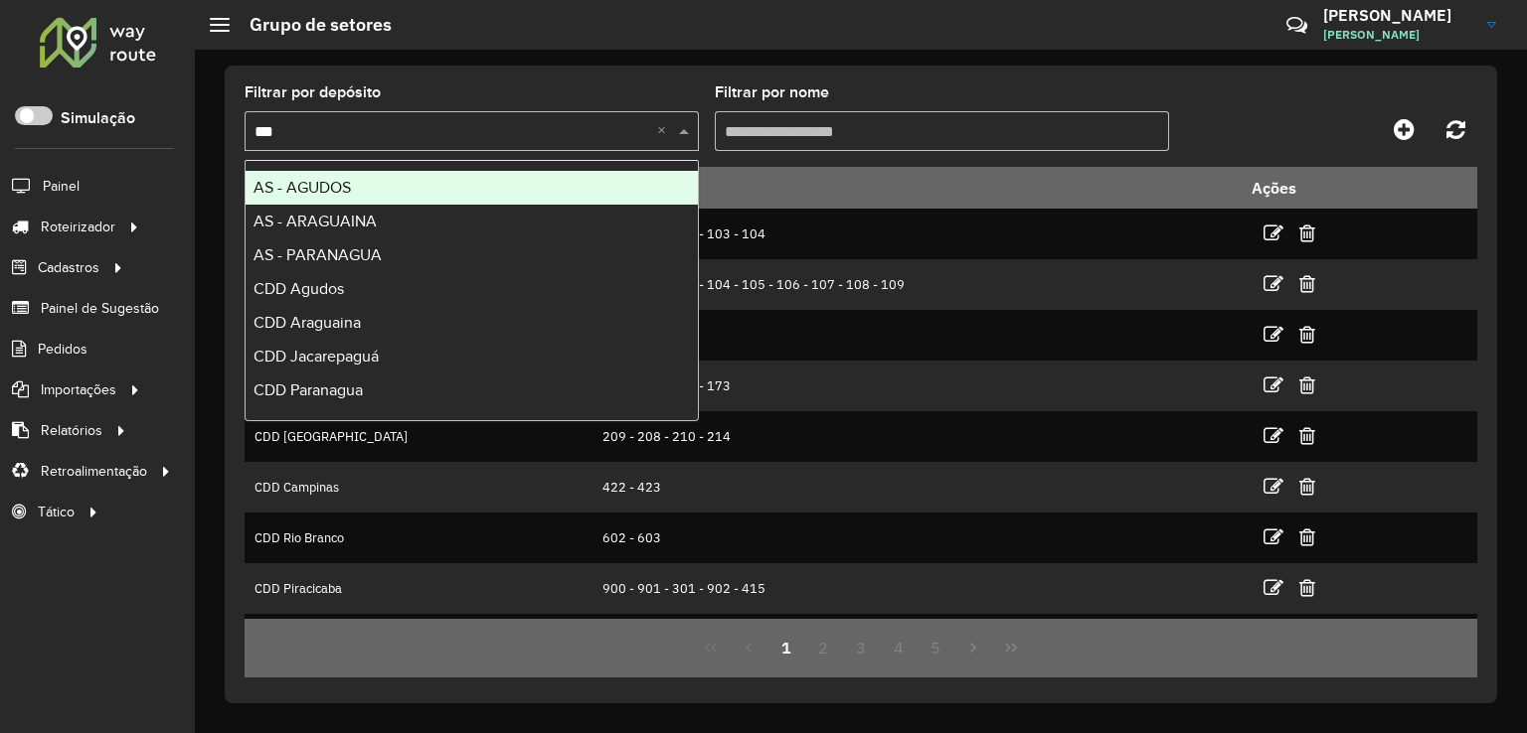
type input "****"
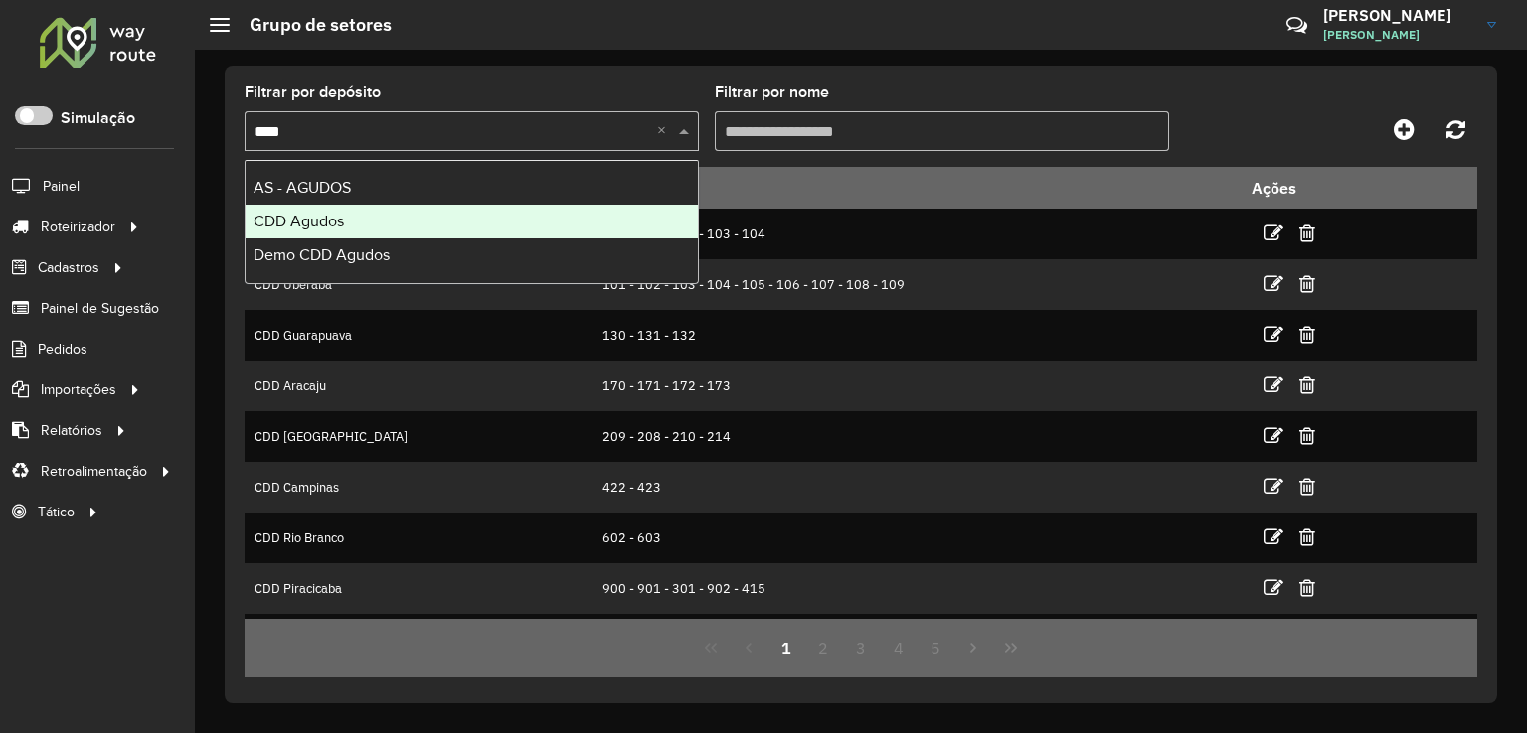
click at [401, 224] on div "CDD Agudos" at bounding box center [471, 222] width 452 height 34
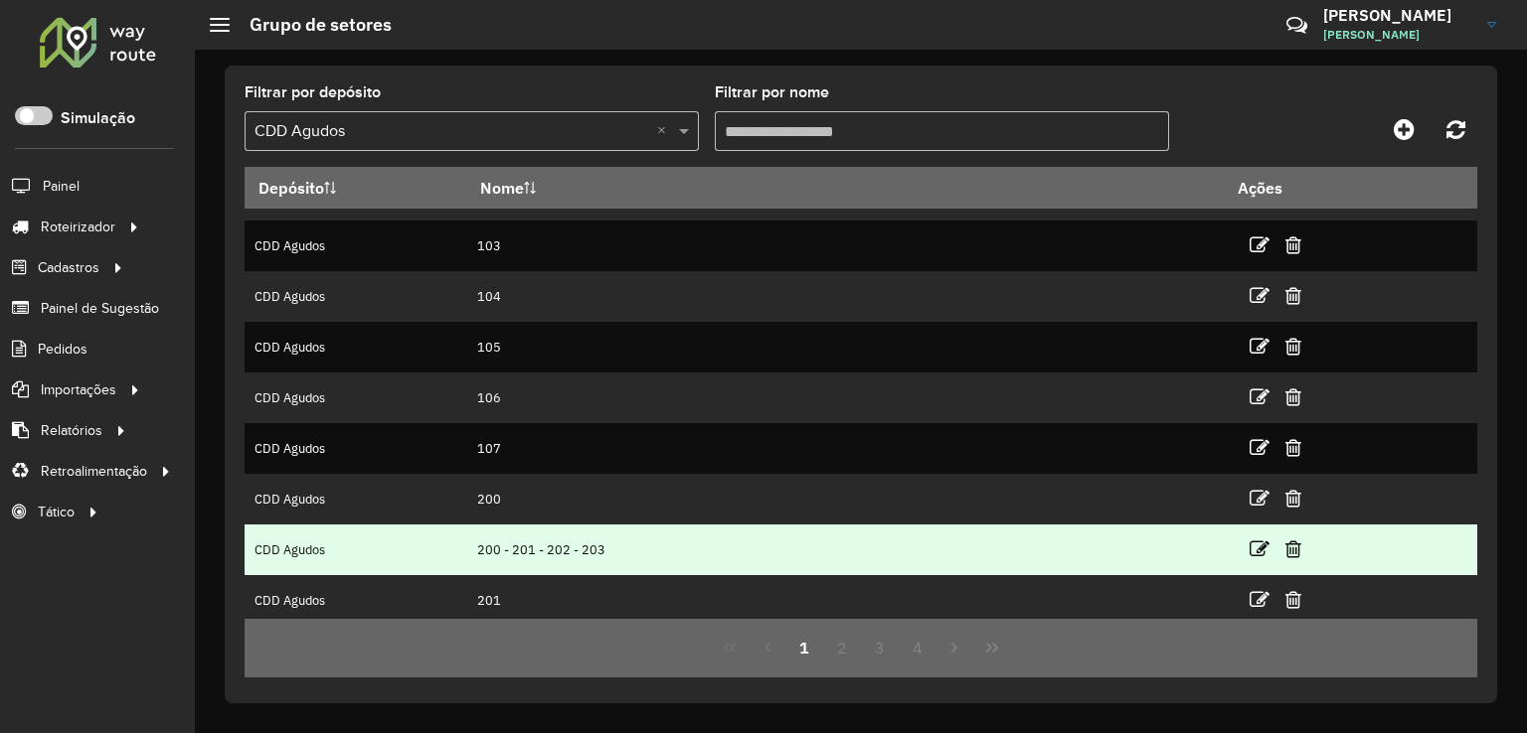
scroll to position [195, 0]
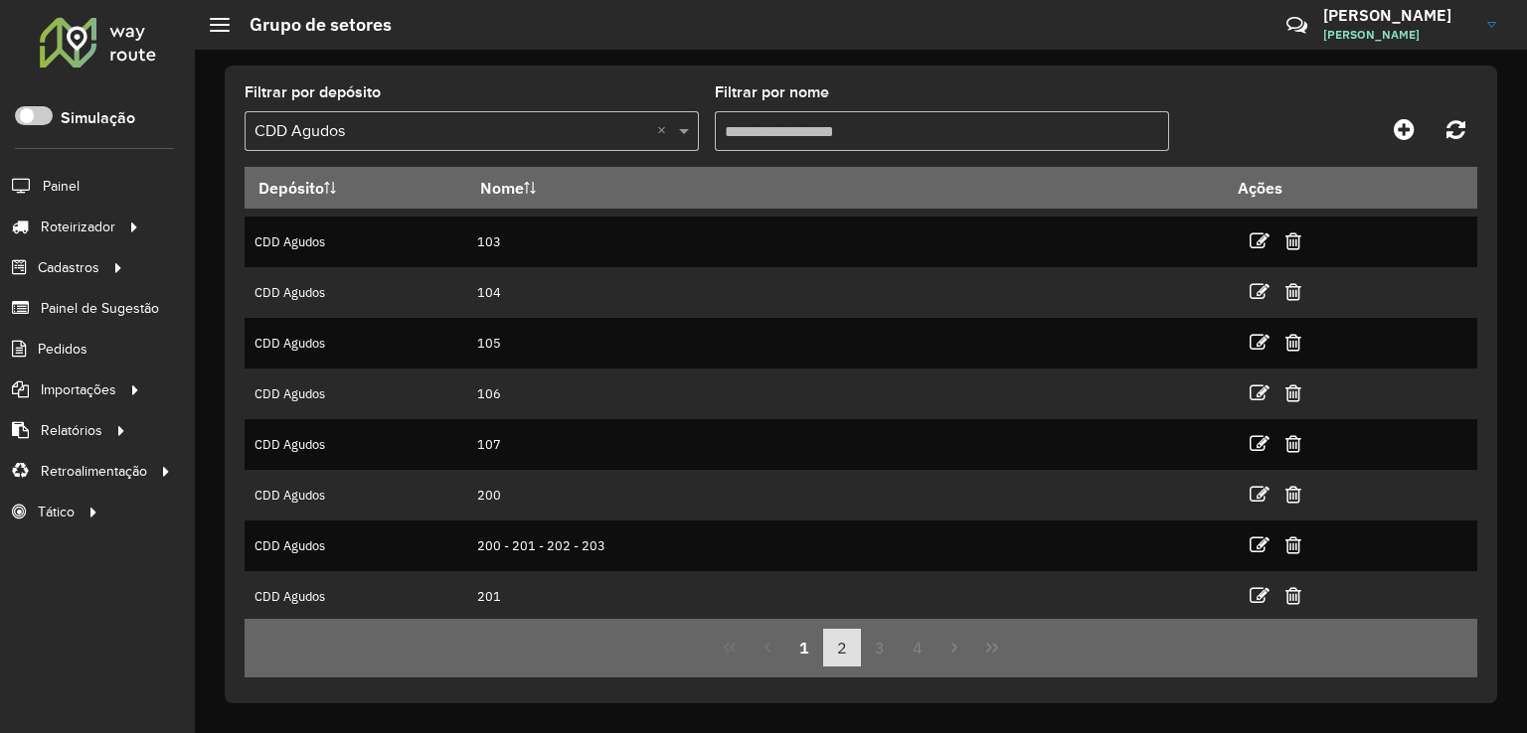
click at [841, 641] on button "2" at bounding box center [842, 648] width 38 height 38
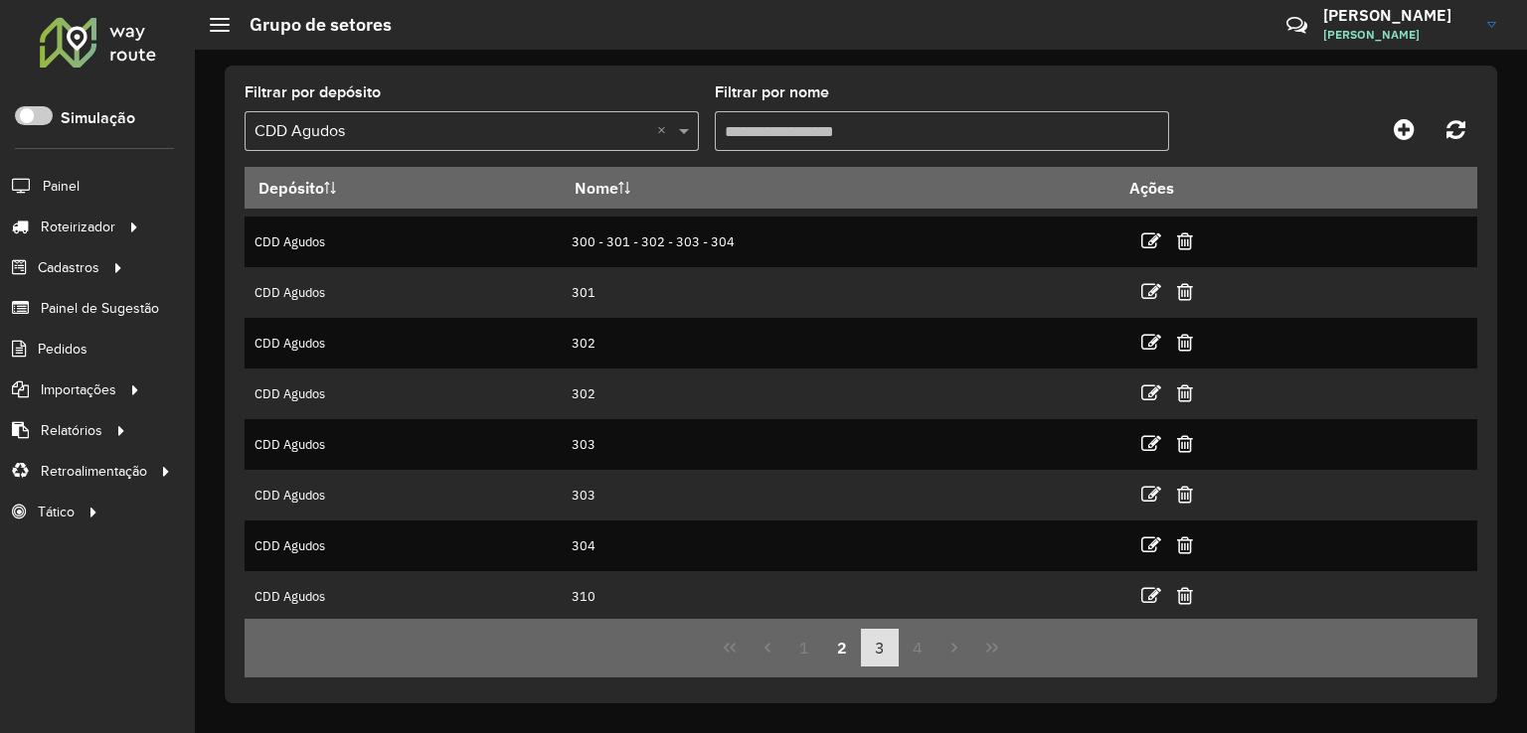
click at [884, 646] on button "3" at bounding box center [880, 648] width 38 height 38
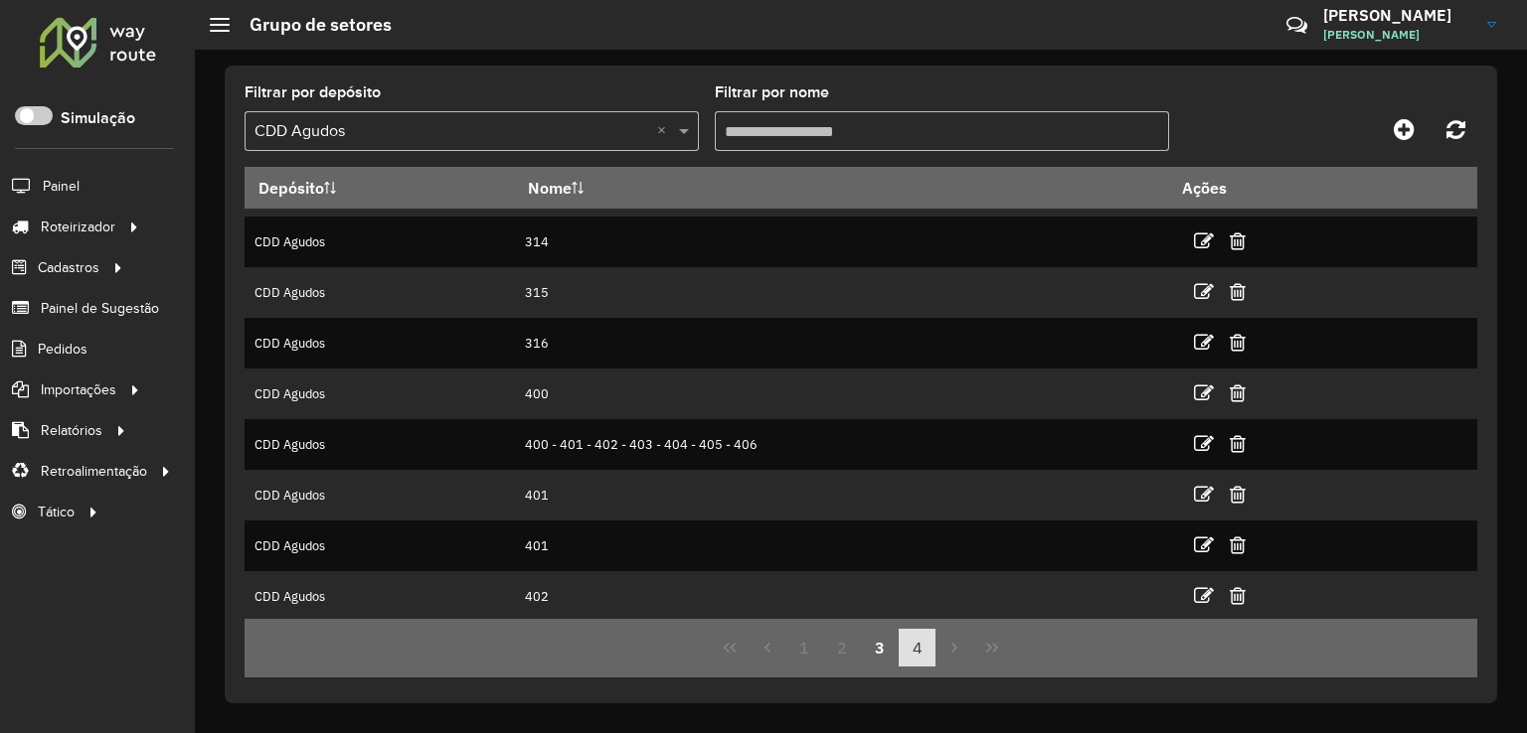
click at [919, 657] on button "4" at bounding box center [917, 648] width 38 height 38
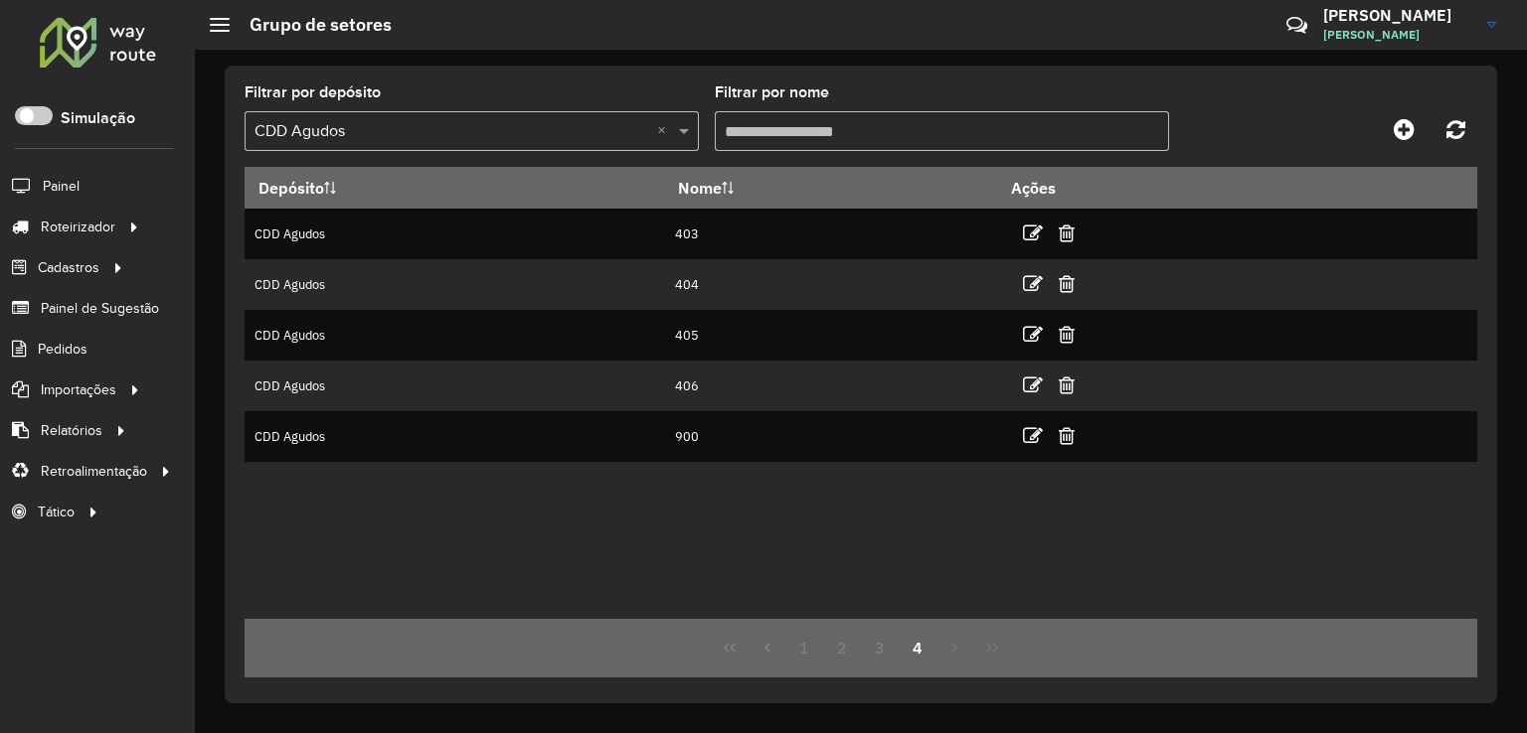
scroll to position [0, 0]
click at [882, 640] on button "3" at bounding box center [880, 648] width 38 height 38
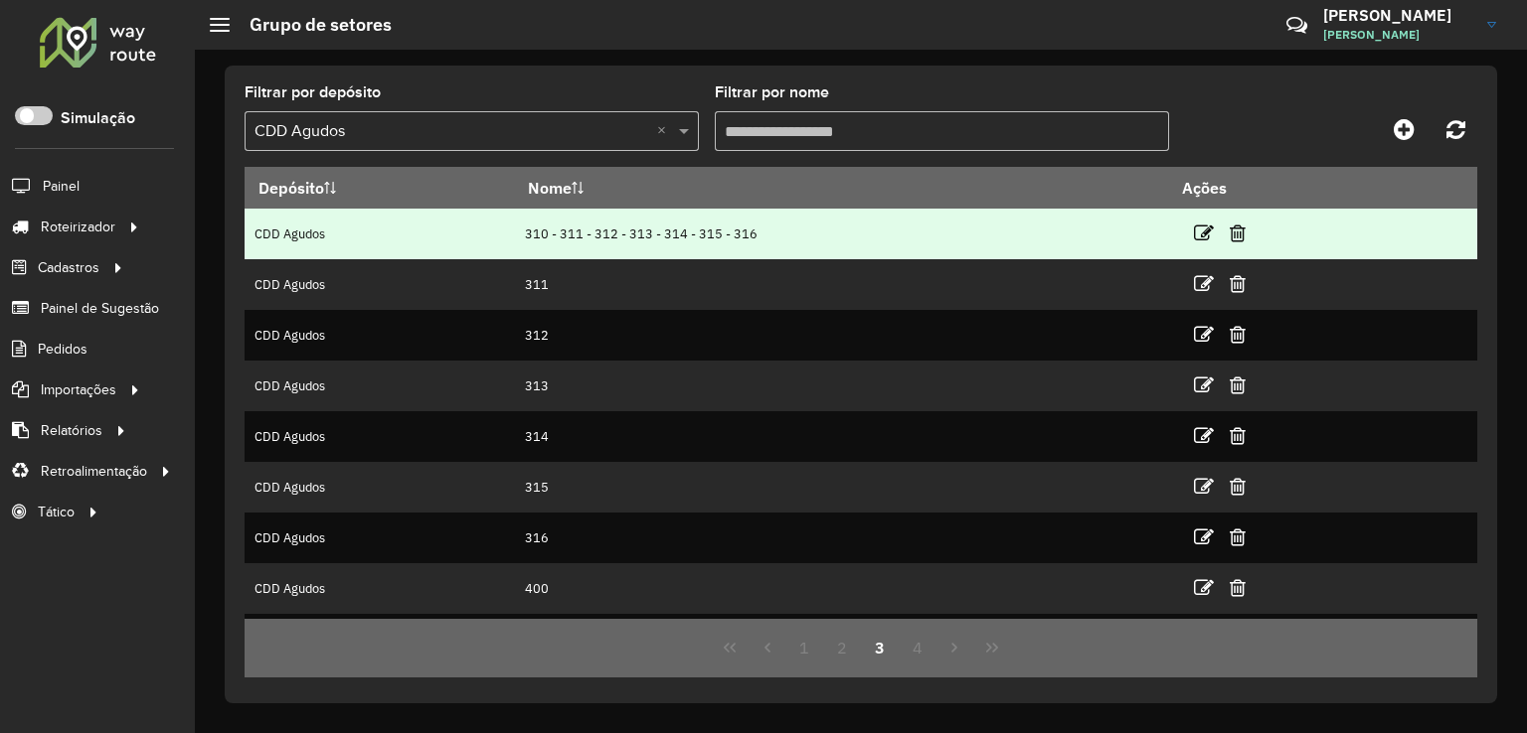
drag, startPoint x: 580, startPoint y: 232, endPoint x: 918, endPoint y: 232, distance: 337.9
click at [918, 232] on td "310 - 311 - 312 - 313 - 314 - 315 - 316" at bounding box center [842, 234] width 654 height 51
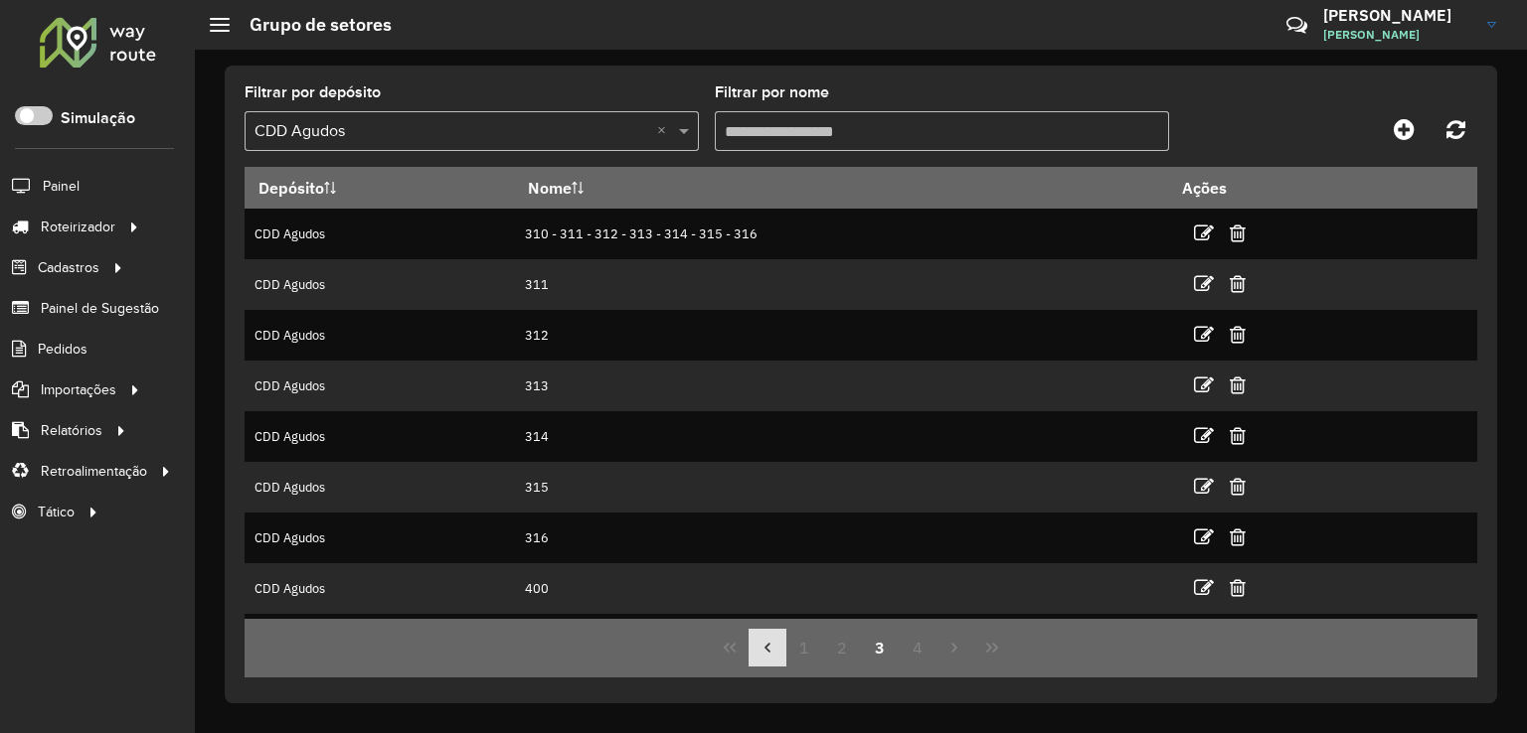
click at [760, 645] on icon "Previous Page" at bounding box center [767, 648] width 16 height 16
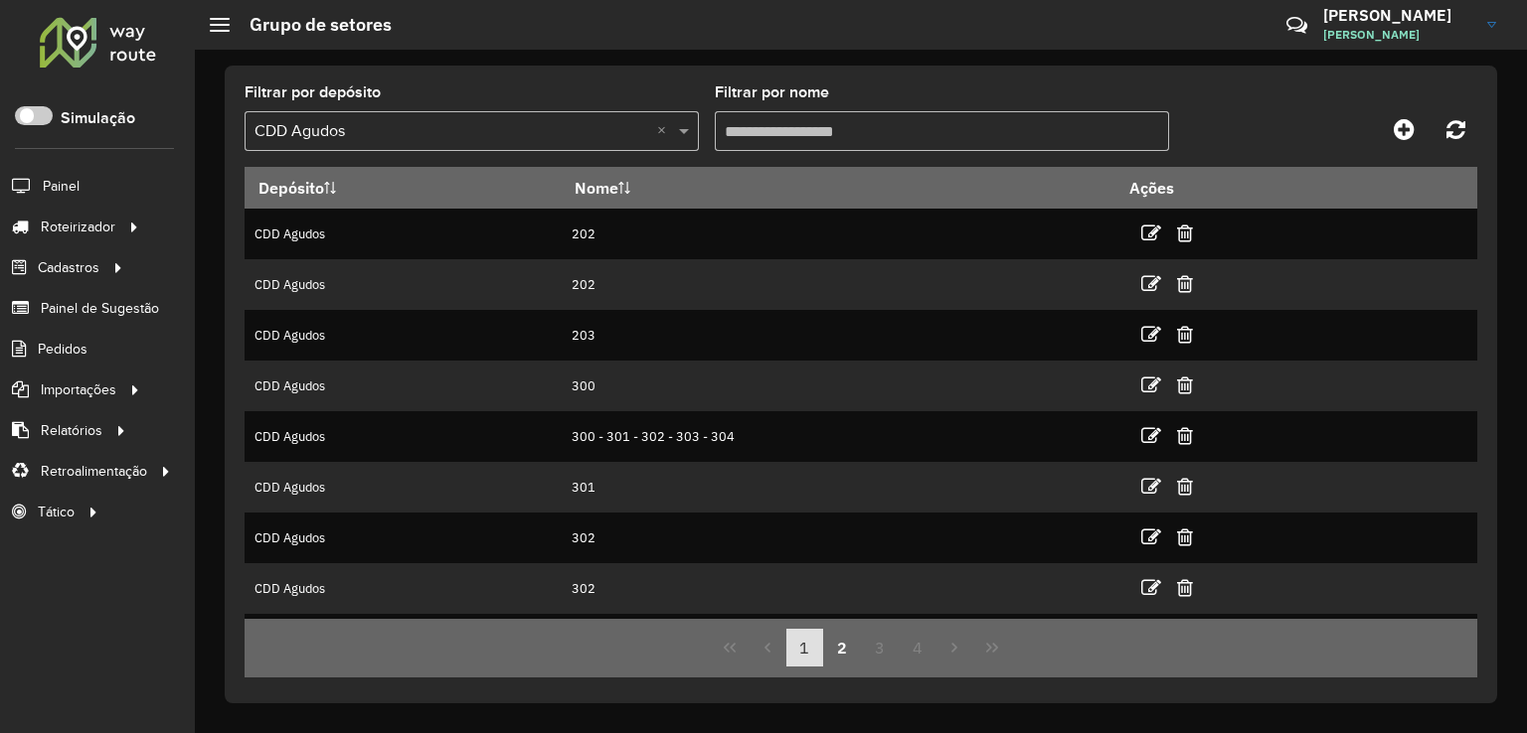
click at [804, 637] on button "1" at bounding box center [805, 648] width 38 height 38
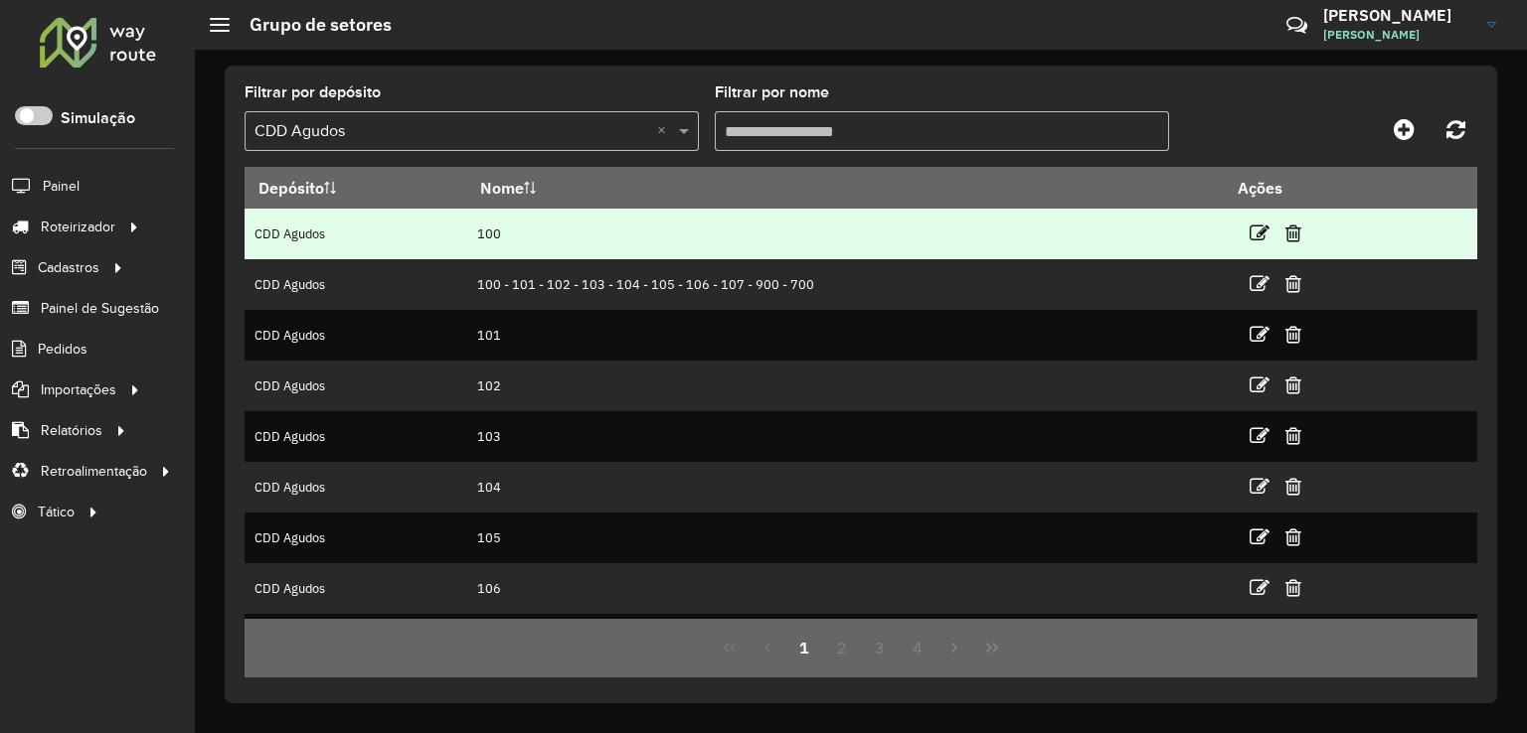
drag, startPoint x: 490, startPoint y: 229, endPoint x: 527, endPoint y: 232, distance: 36.9
click at [527, 232] on td "100" at bounding box center [844, 234] width 757 height 51
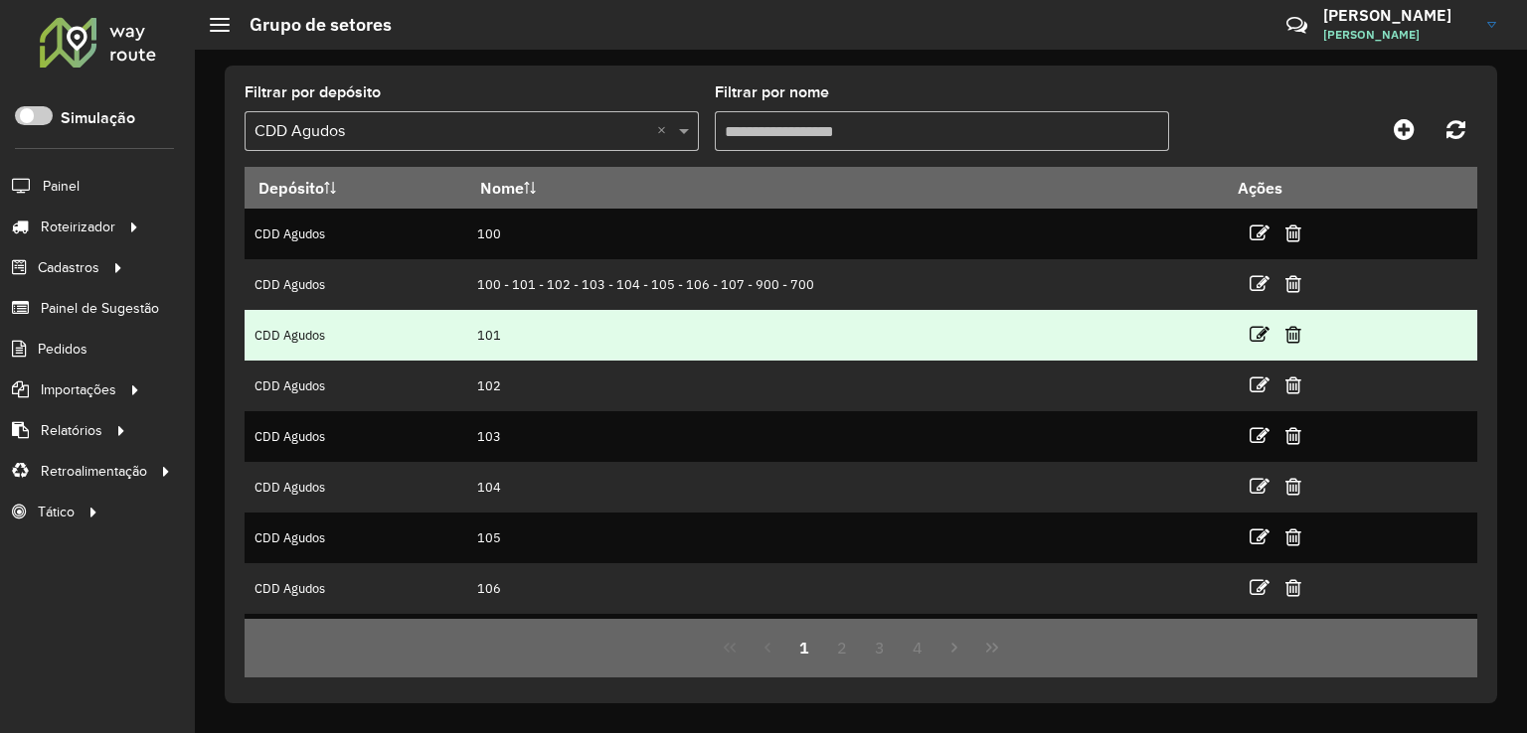
click at [544, 342] on td "101" at bounding box center [844, 335] width 757 height 51
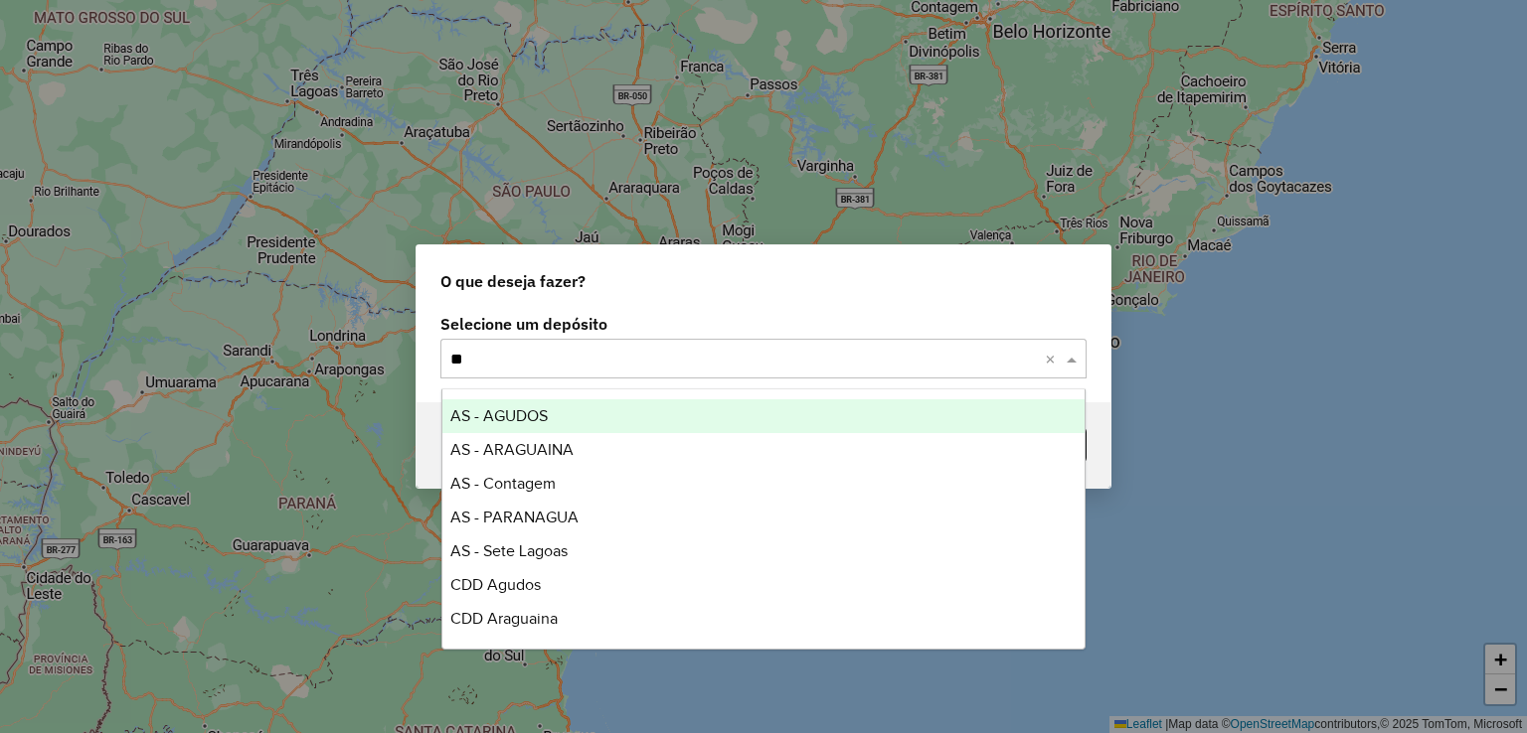
type input "***"
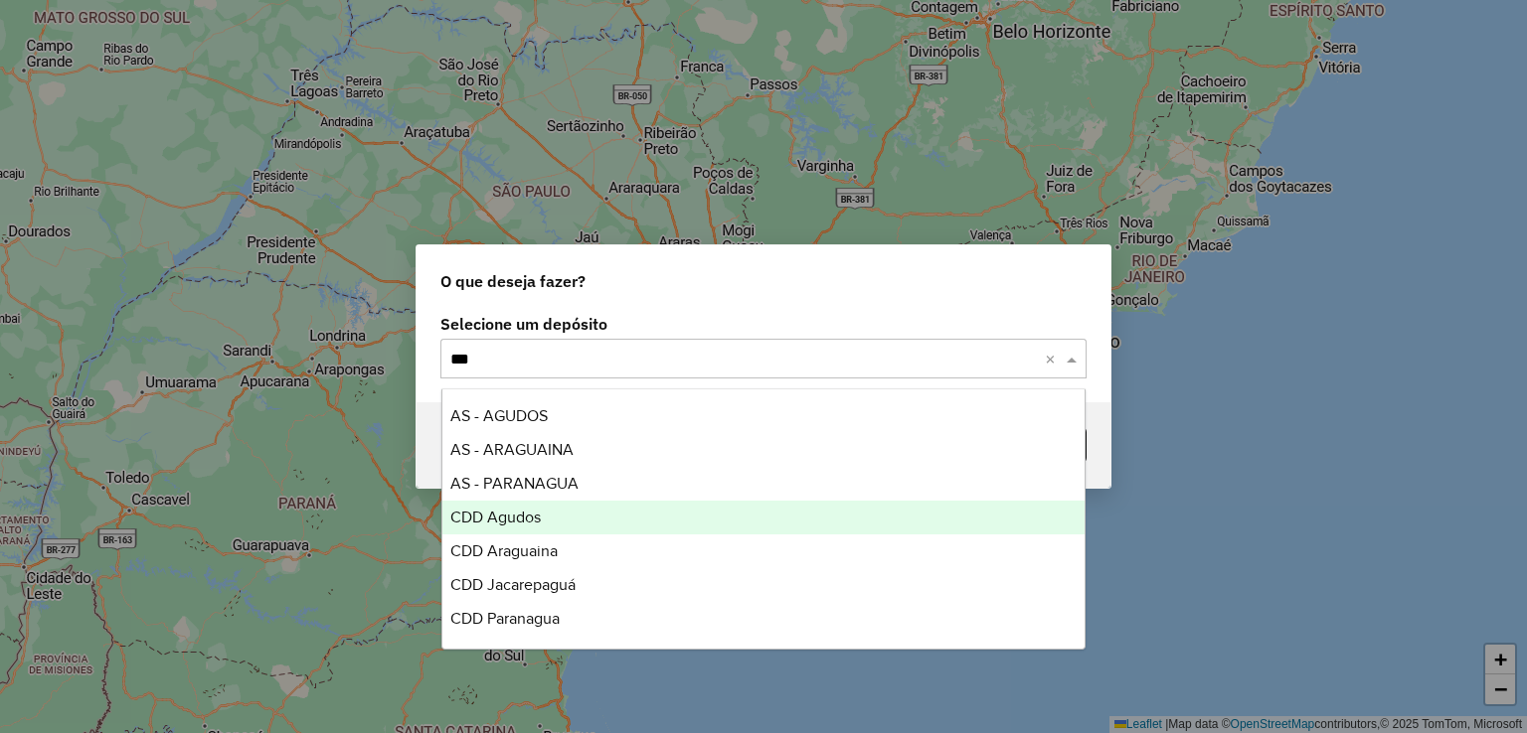
click at [565, 517] on div "CDD Agudos" at bounding box center [763, 518] width 643 height 34
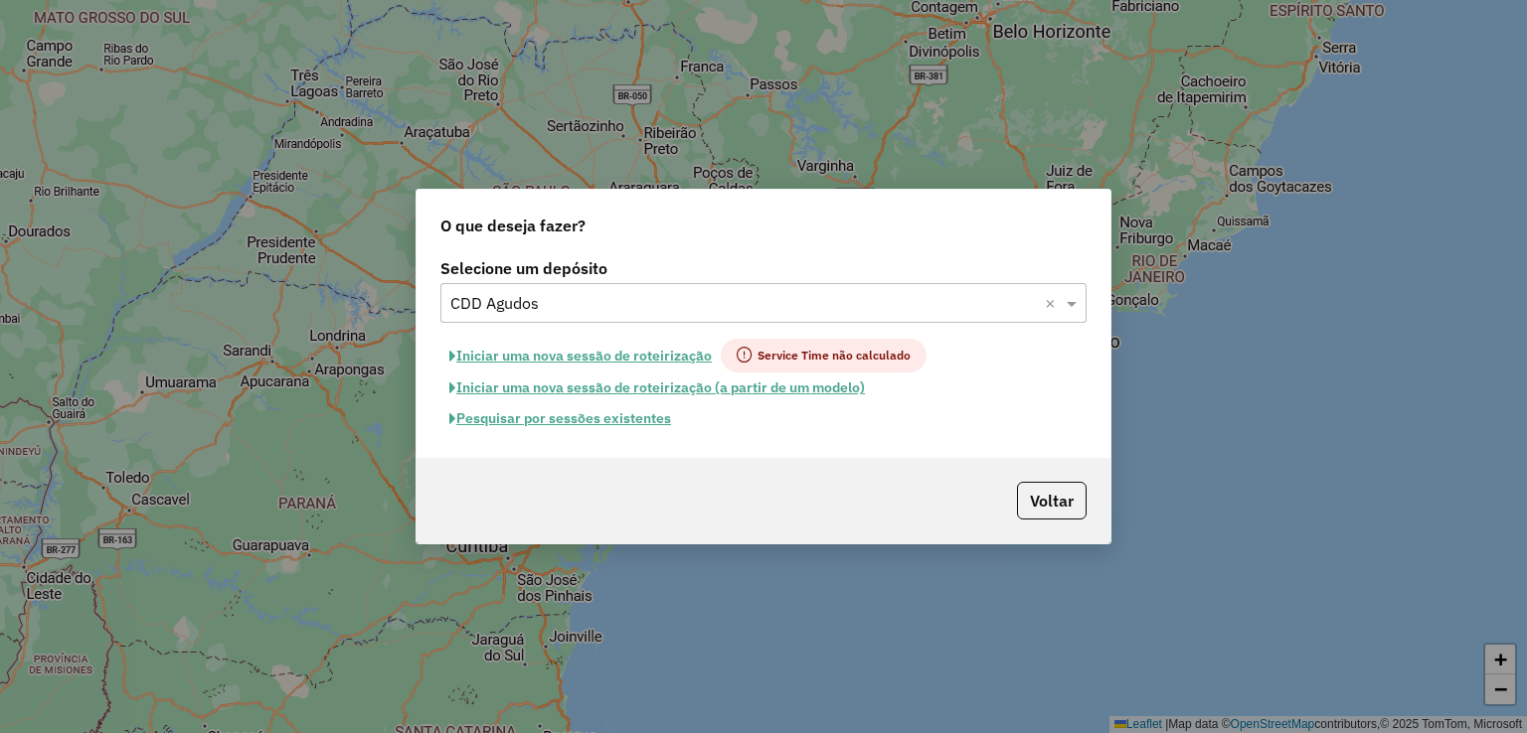
click at [629, 421] on button "Pesquisar por sessões existentes" at bounding box center [560, 419] width 240 height 31
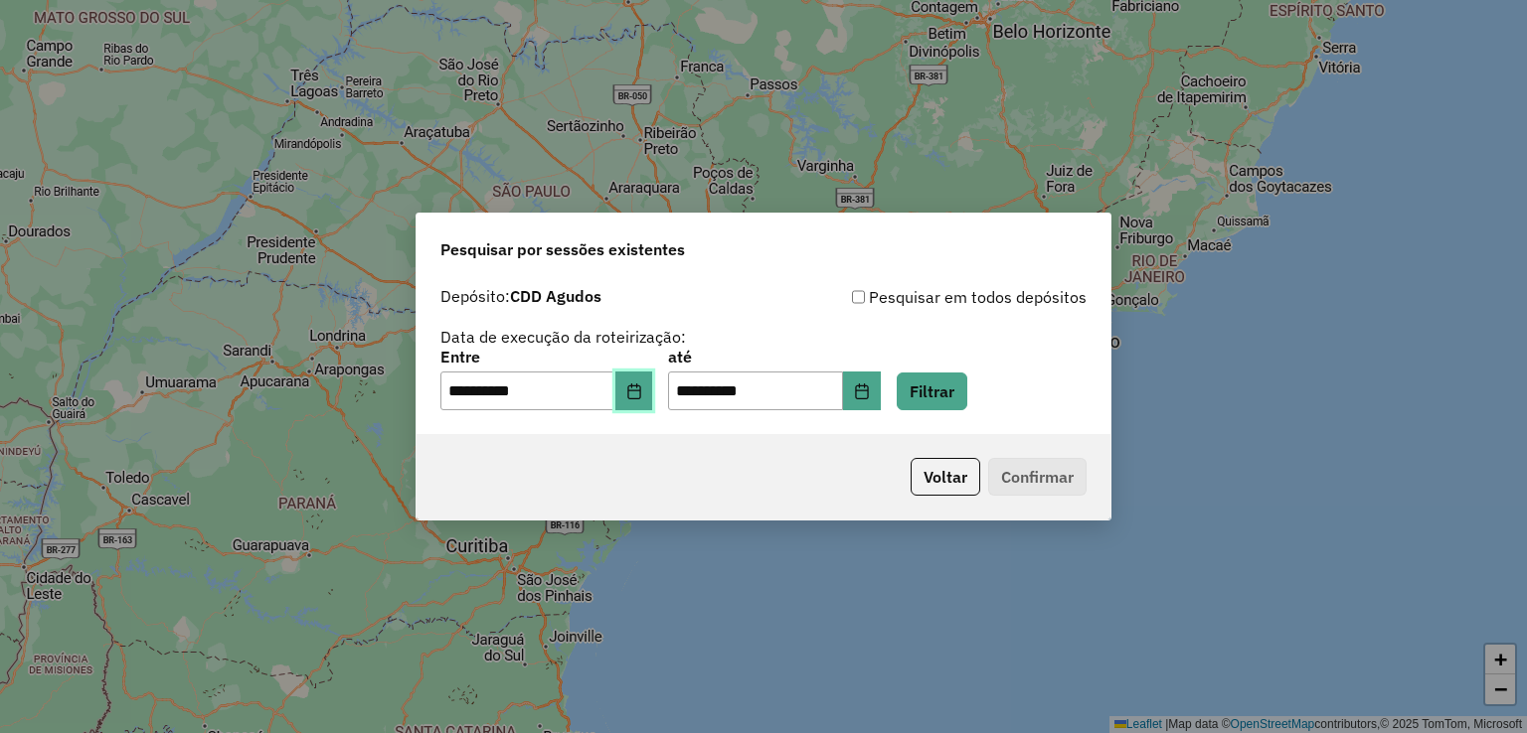
click at [642, 395] on icon "Choose Date" at bounding box center [634, 392] width 16 height 16
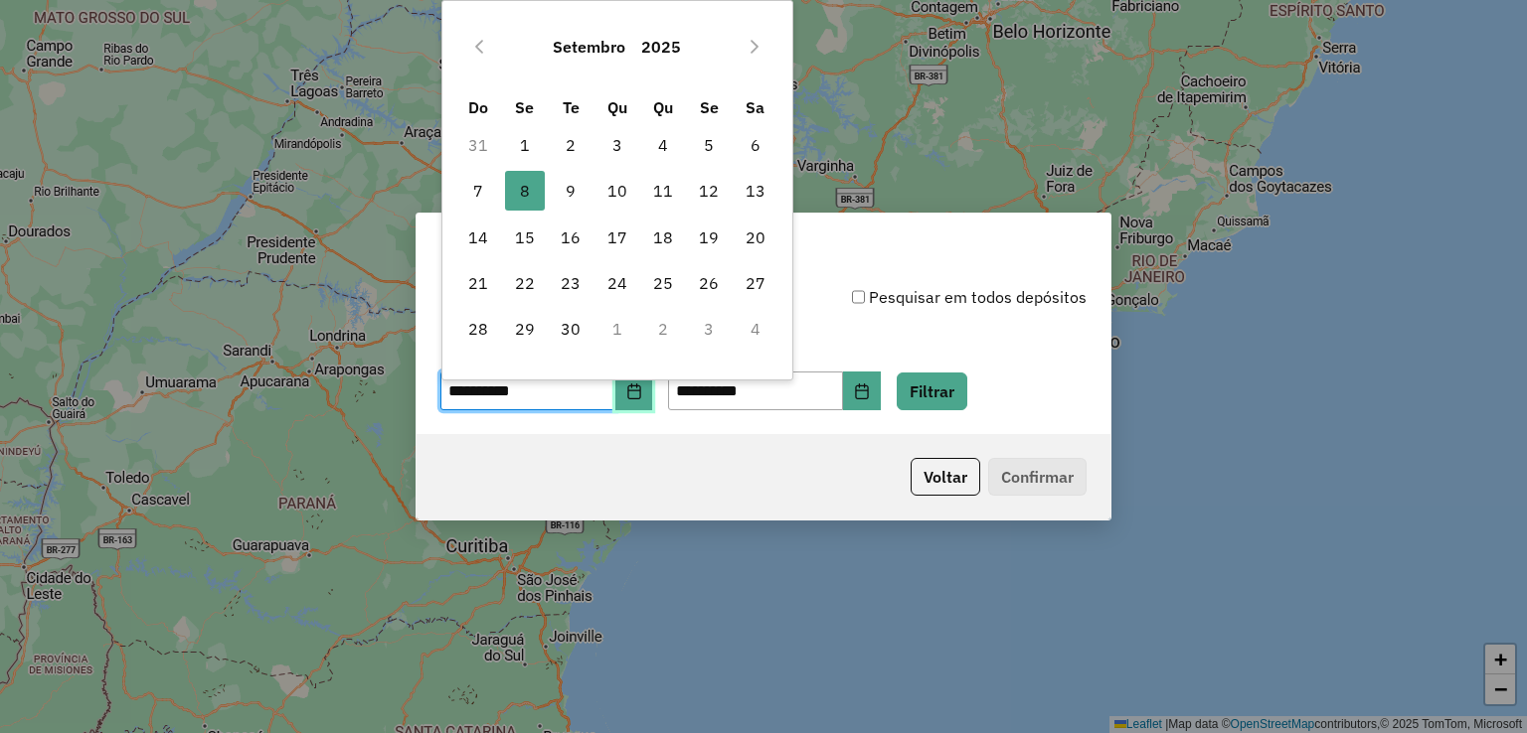
click at [642, 395] on icon "Choose Date" at bounding box center [634, 392] width 16 height 16
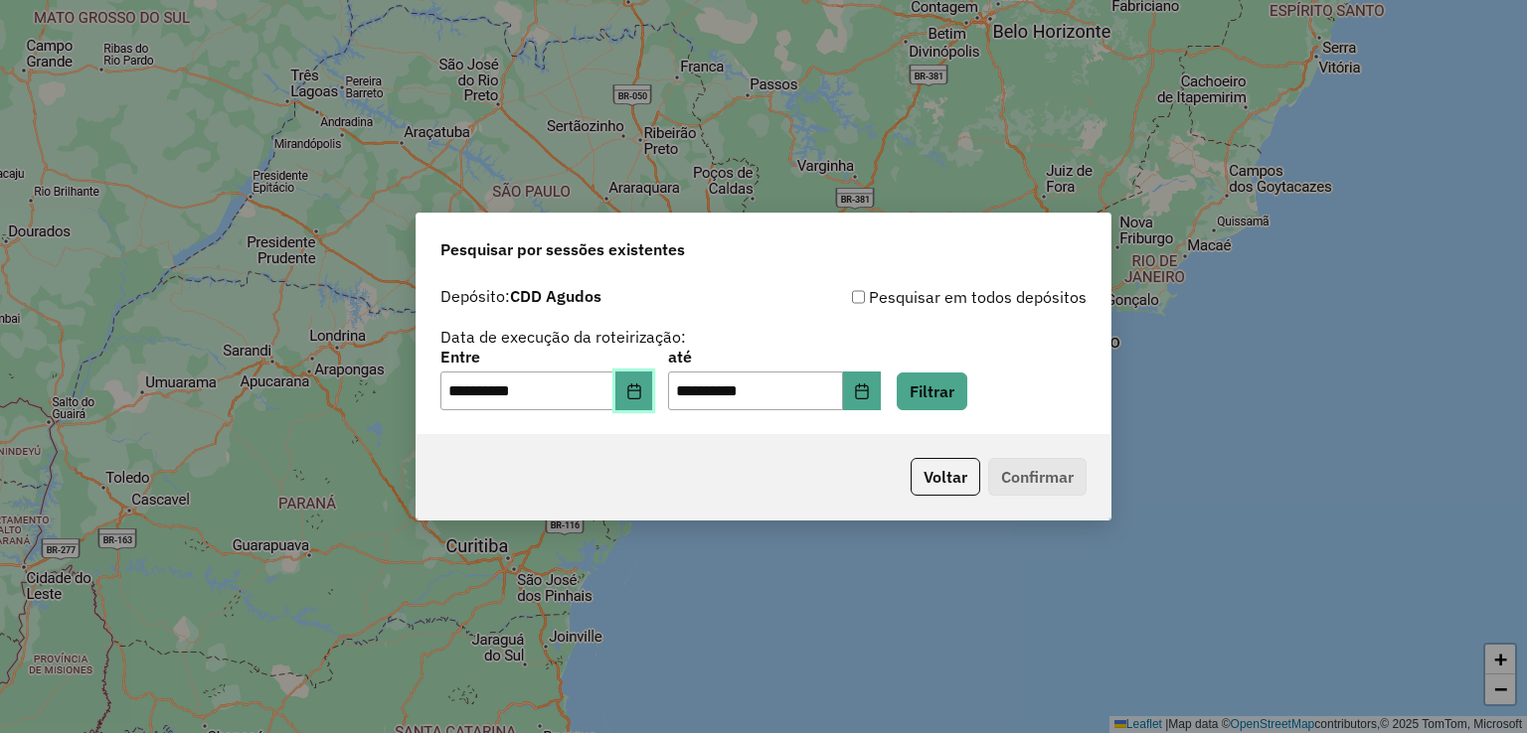
click at [642, 395] on icon "Choose Date" at bounding box center [634, 392] width 16 height 16
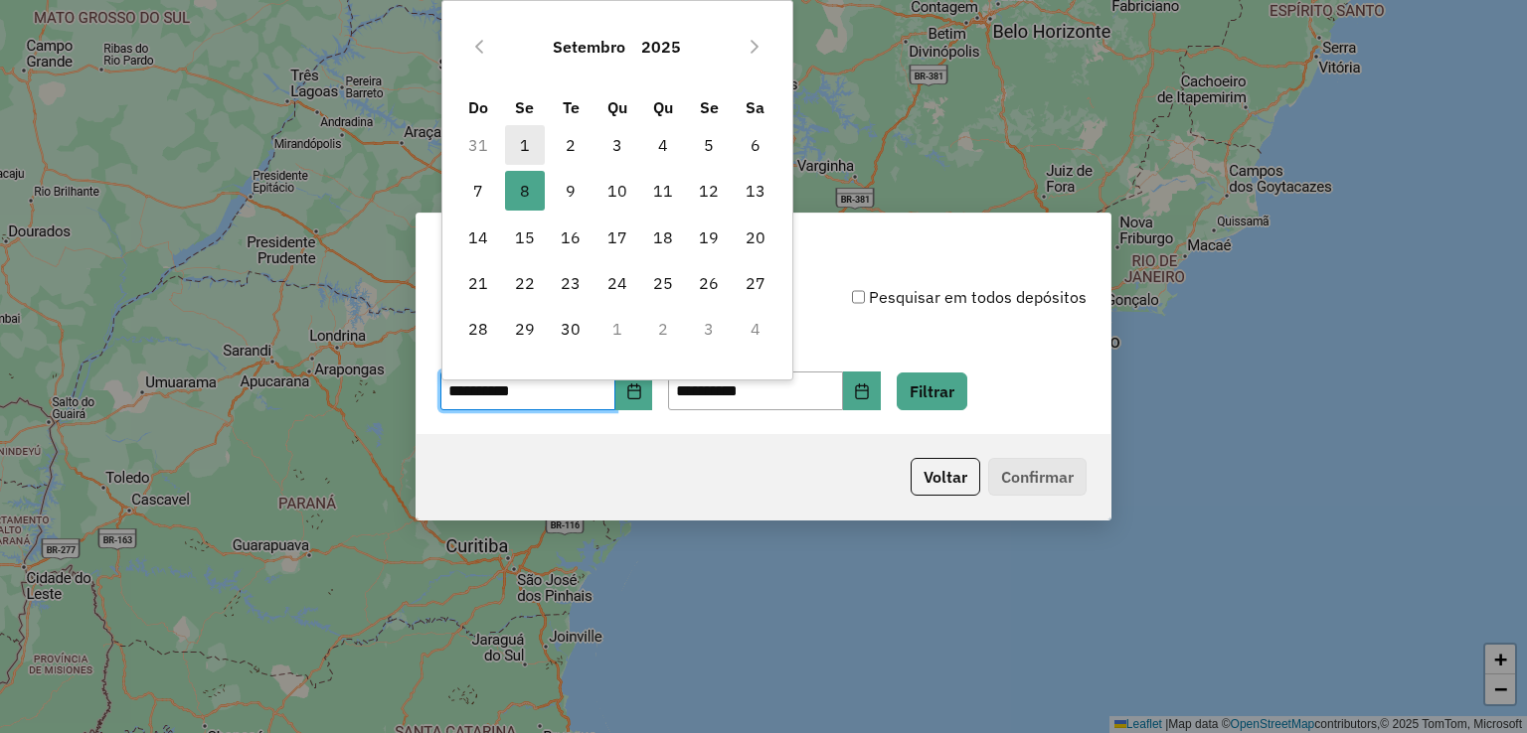
click at [518, 139] on span "1" at bounding box center [525, 145] width 40 height 40
type input "**********"
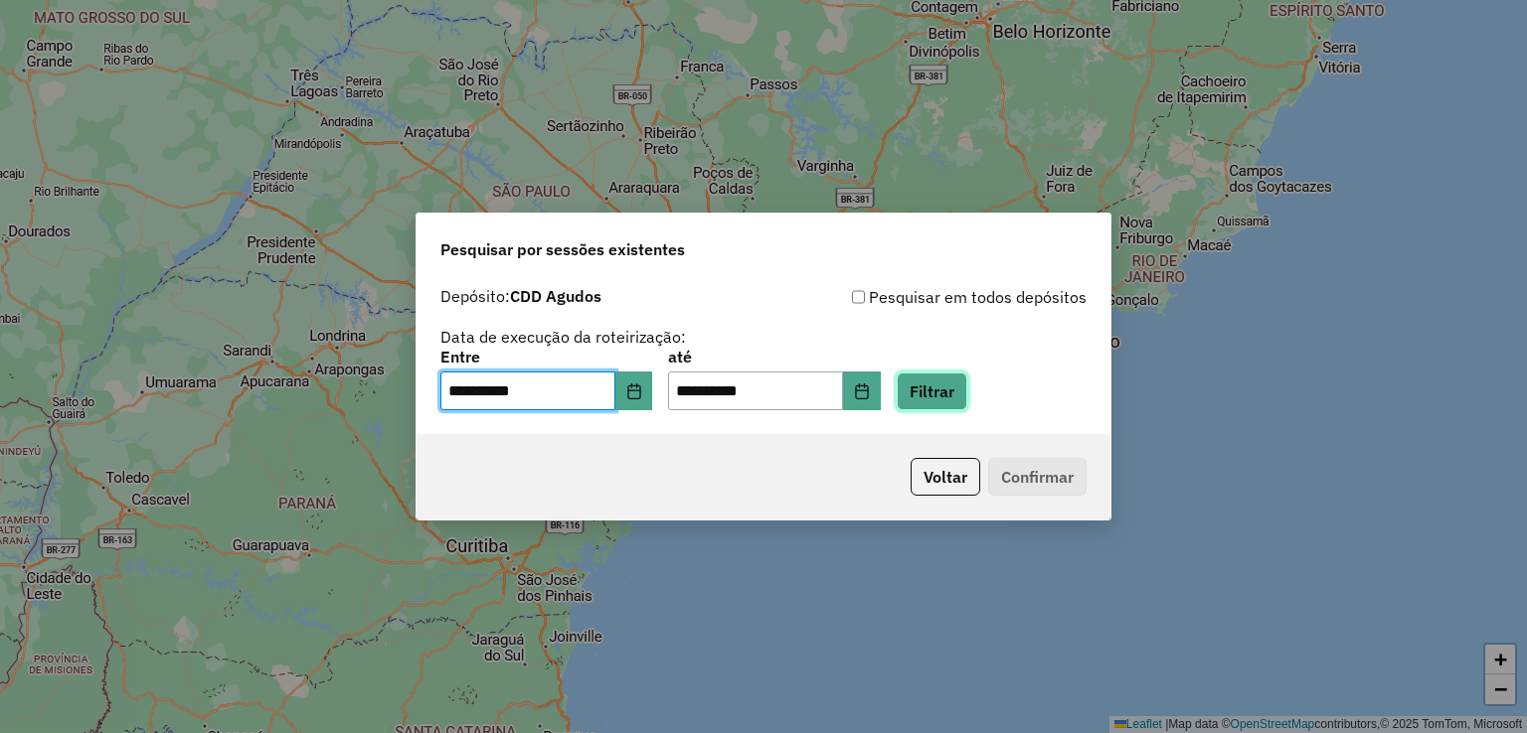
click at [961, 393] on button "Filtrar" at bounding box center [931, 392] width 71 height 38
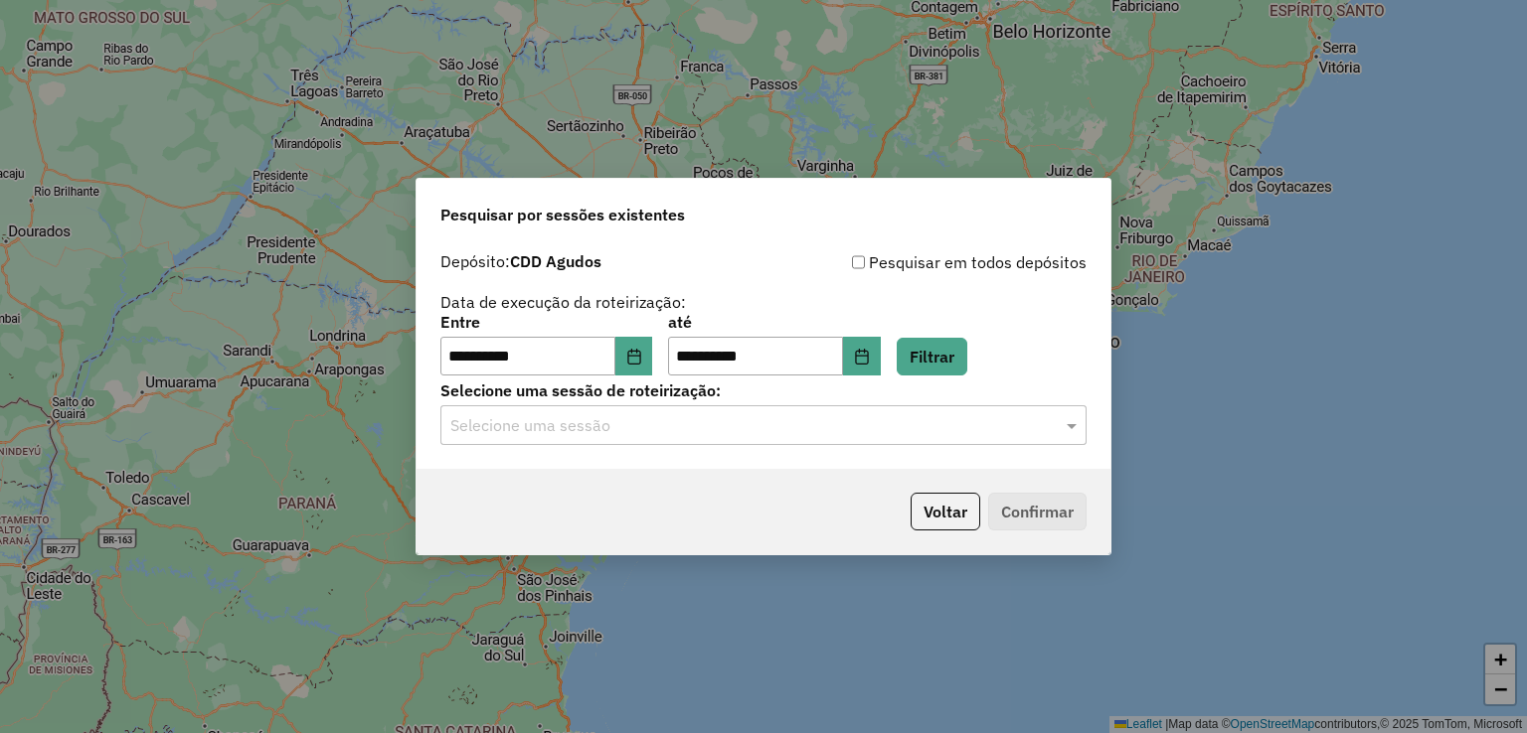
click at [684, 429] on input "text" at bounding box center [743, 426] width 586 height 24
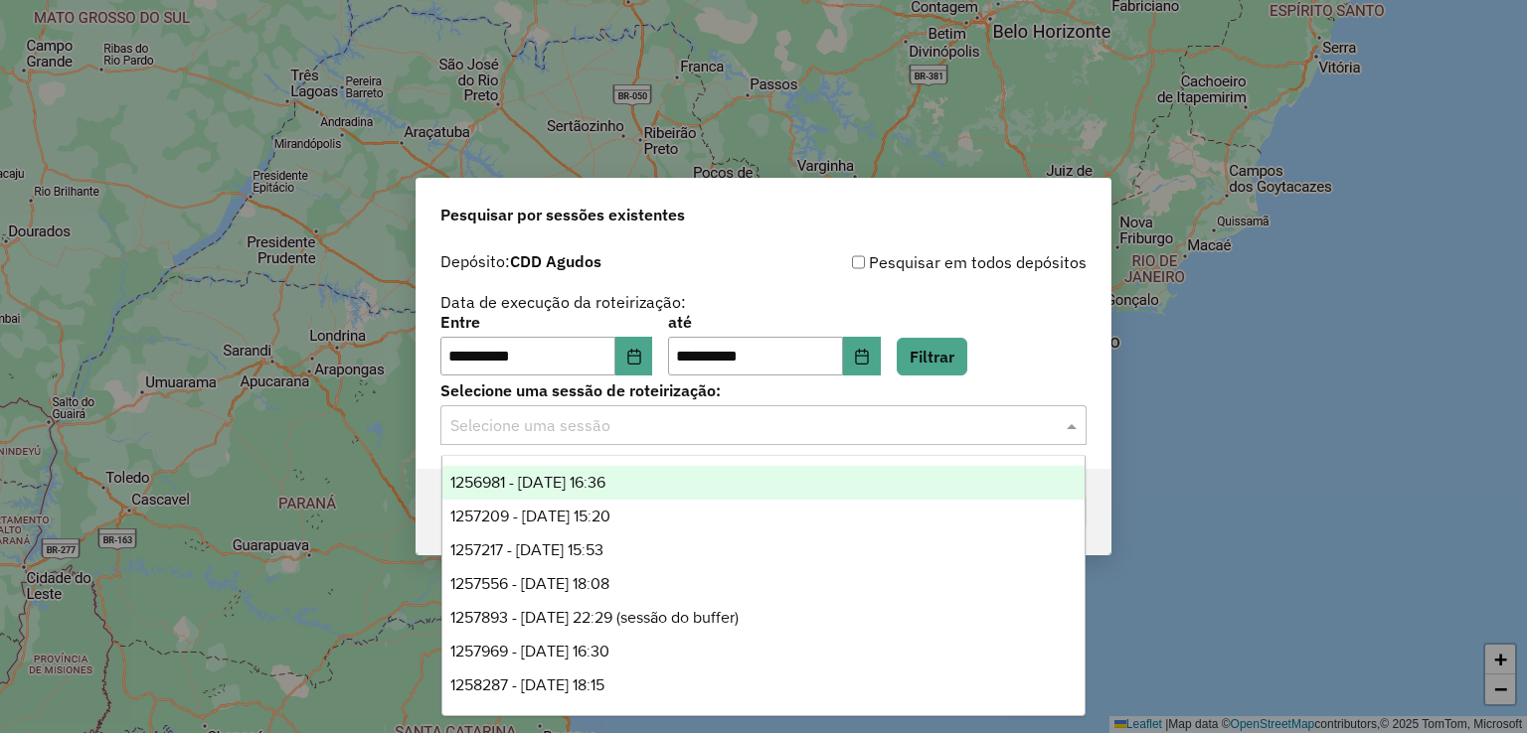
click at [684, 428] on input "text" at bounding box center [743, 426] width 586 height 24
